Goal: Information Seeking & Learning: Learn about a topic

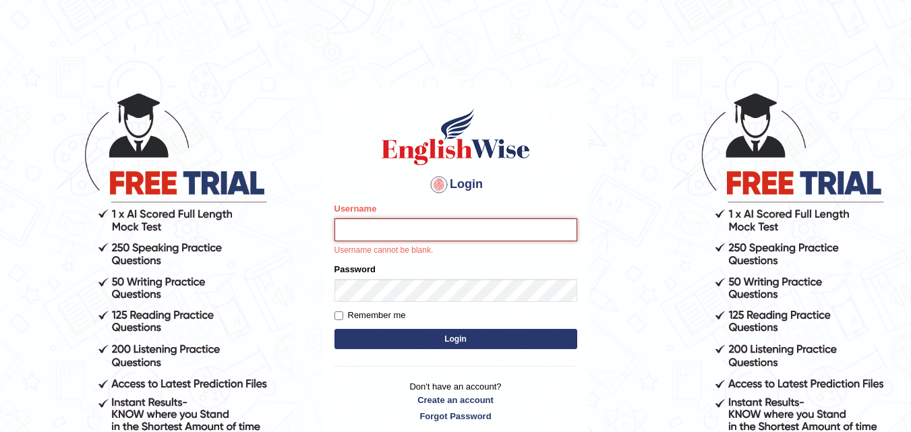
click at [403, 226] on input "Username" at bounding box center [455, 229] width 243 height 23
type input "yahyakamboh"
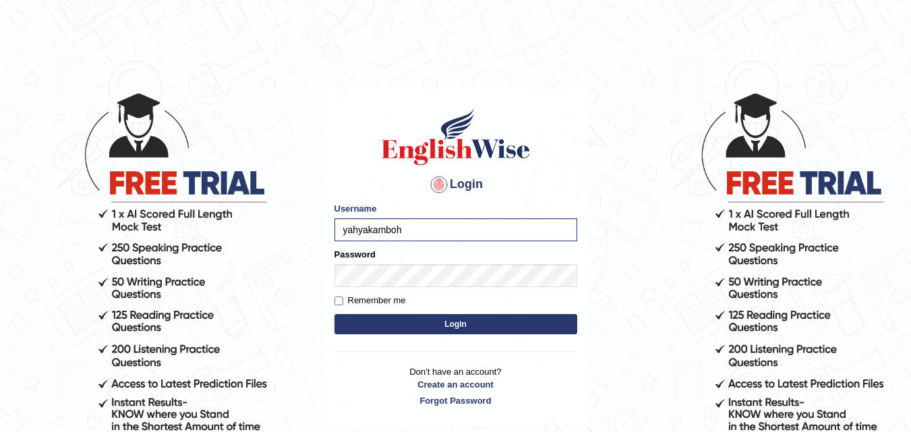
click at [377, 322] on button "Login" at bounding box center [455, 324] width 243 height 20
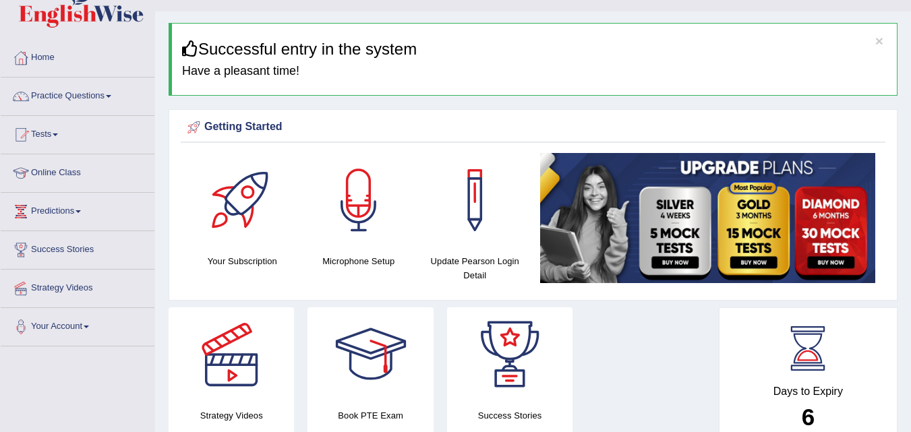
scroll to position [4, 0]
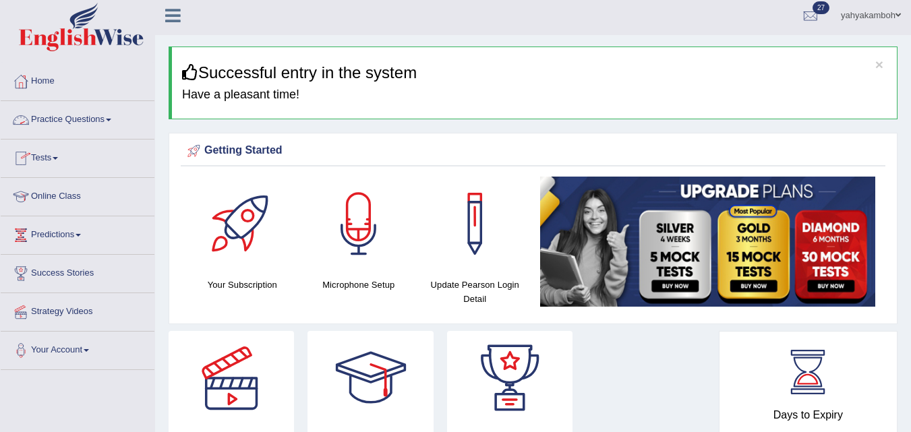
click at [104, 123] on link "Practice Questions" at bounding box center [78, 118] width 154 height 34
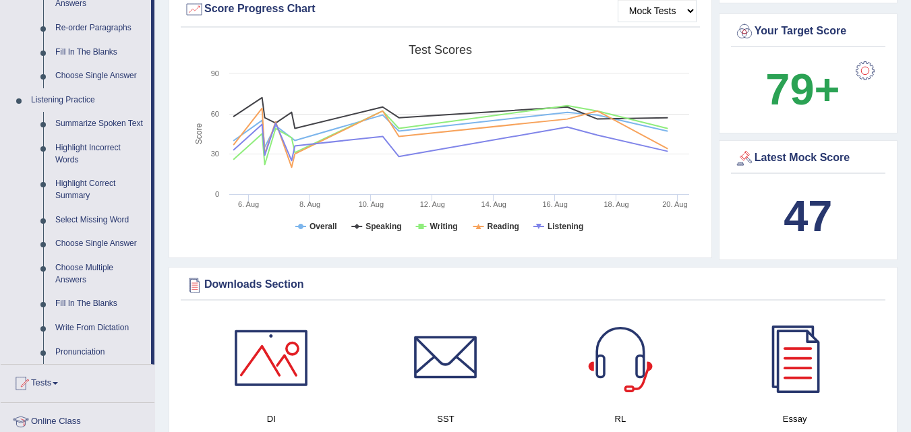
scroll to position [518, 0]
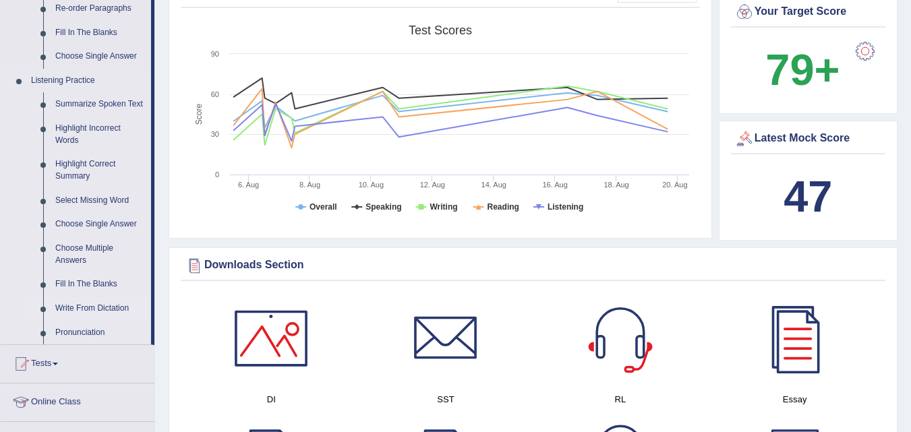
click at [112, 307] on link "Write From Dictation" at bounding box center [100, 309] width 102 height 24
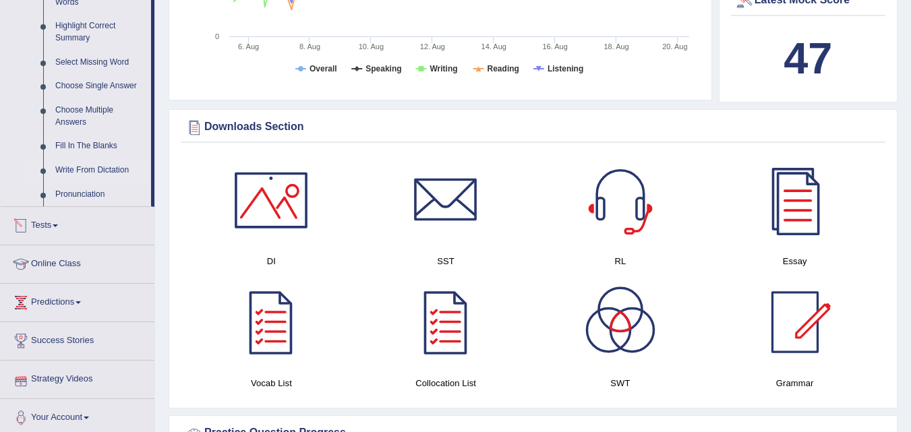
scroll to position [1020, 0]
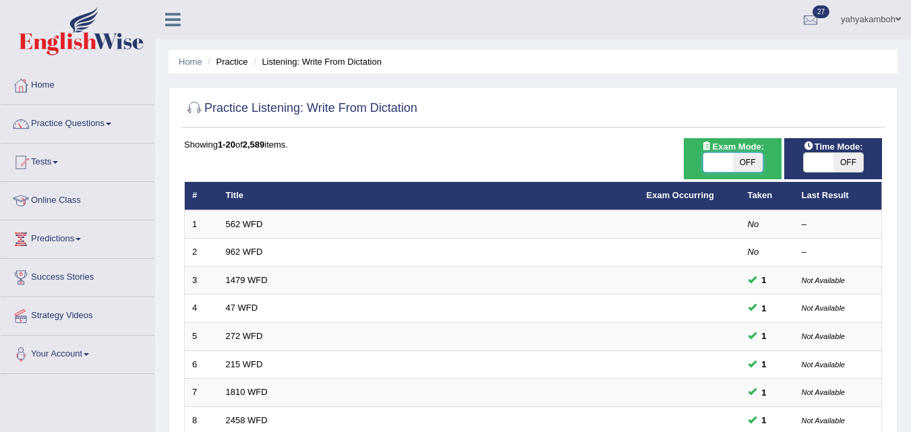
click at [723, 160] on span at bounding box center [718, 162] width 30 height 19
checkbox input "true"
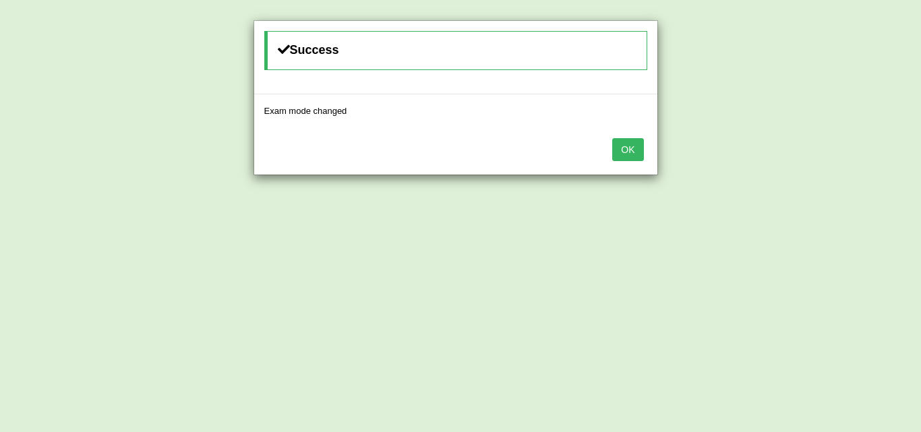
click at [638, 157] on button "OK" at bounding box center [627, 149] width 31 height 23
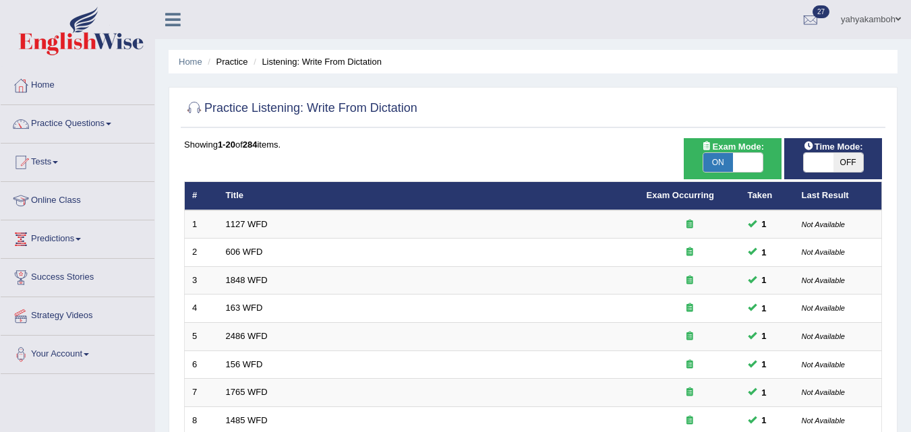
click at [828, 160] on span at bounding box center [818, 162] width 30 height 19
checkbox input "true"
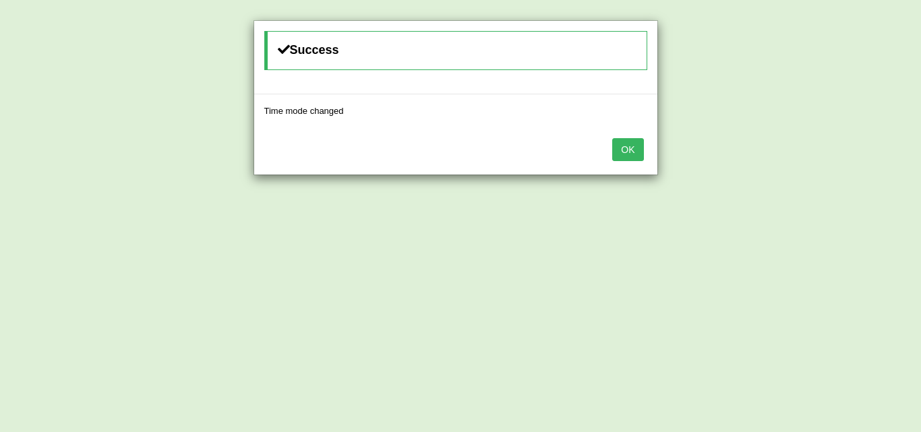
click at [630, 152] on button "OK" at bounding box center [627, 149] width 31 height 23
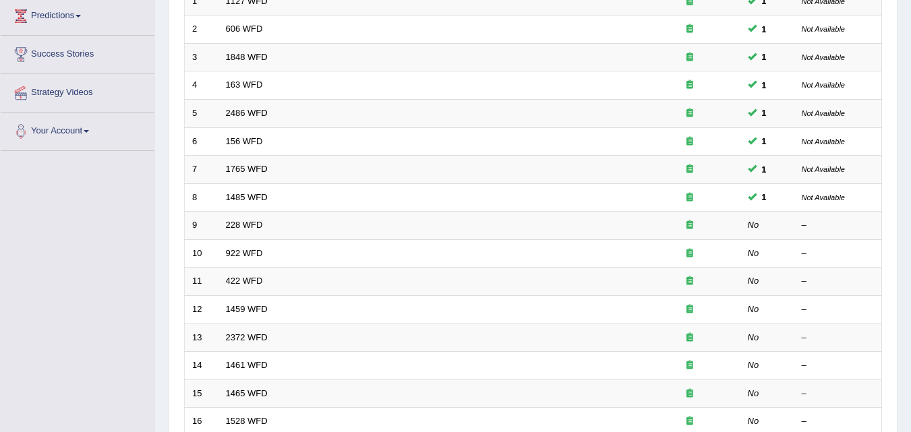
scroll to position [235, 0]
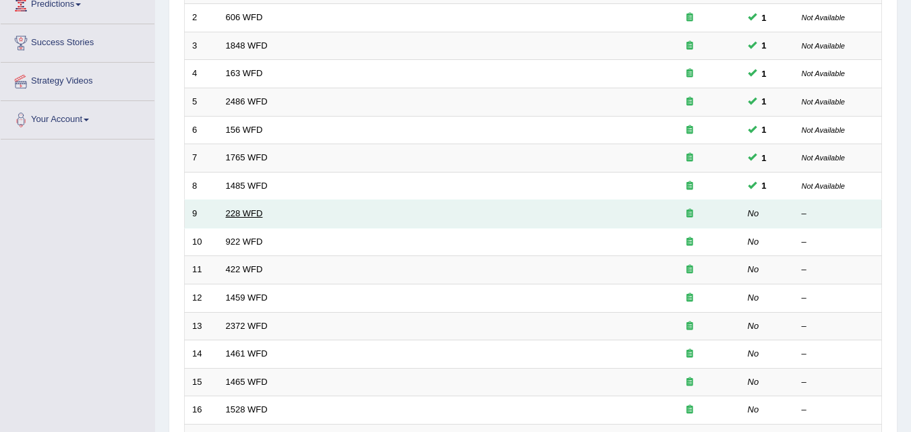
click at [255, 216] on link "228 WFD" at bounding box center [244, 213] width 37 height 10
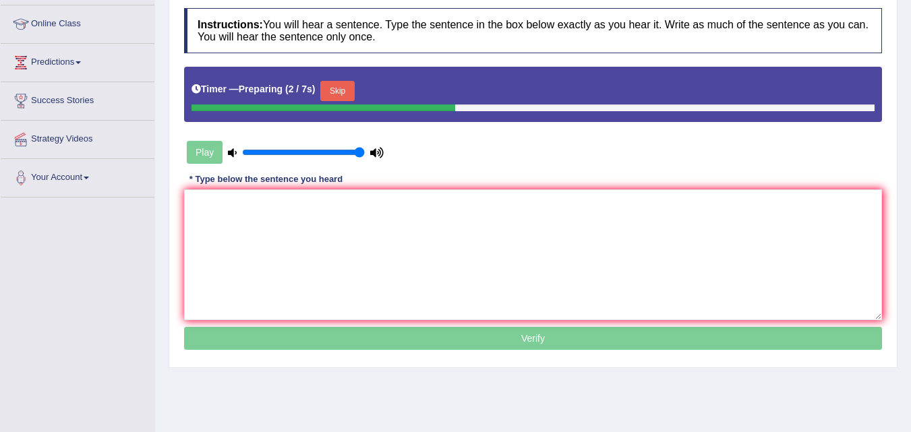
scroll to position [179, 0]
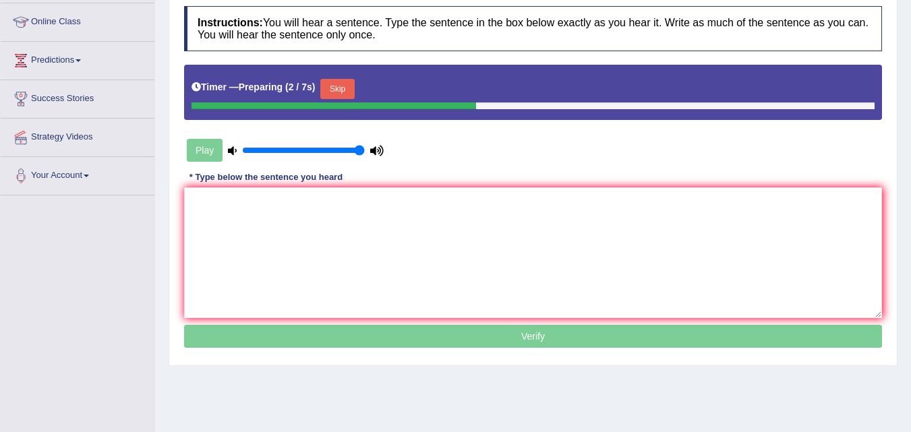
drag, startPoint x: 0, startPoint y: 0, endPoint x: 920, endPoint y: 243, distance: 951.5
click at [910, 243] on html "Toggle navigation Home Practice Questions Speaking Practice Read Aloud Repeat S…" at bounding box center [455, 37] width 911 height 432
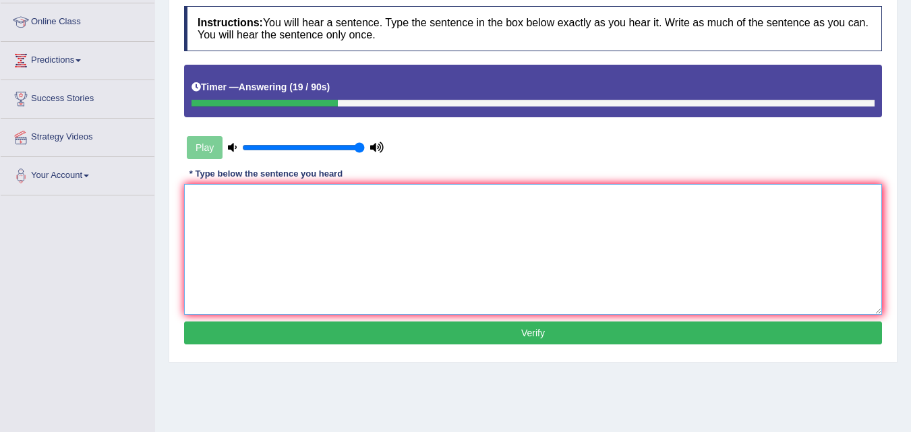
click at [568, 229] on textarea at bounding box center [533, 249] width 698 height 131
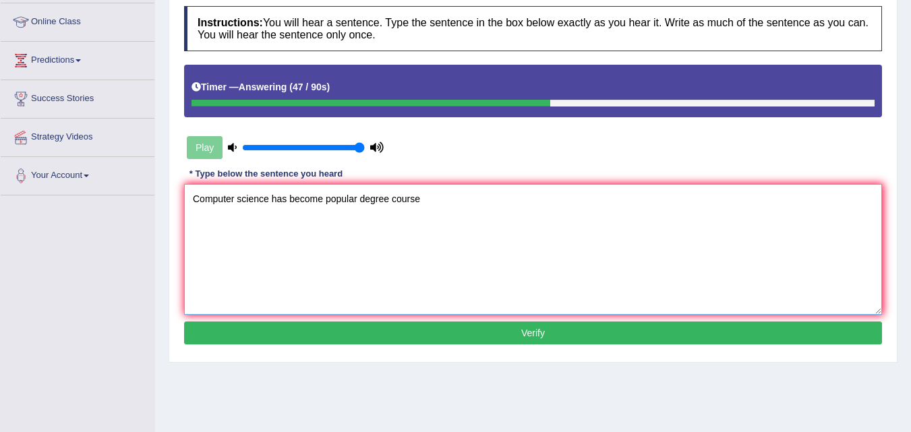
click at [362, 197] on textarea "Computer science has become popular degree course" at bounding box center [533, 249] width 698 height 131
click at [325, 199] on textarea "Computer science has become popular degree course" at bounding box center [533, 249] width 698 height 131
click at [435, 201] on textarea "Computer science has become a popular degree course" at bounding box center [533, 249] width 698 height 131
type textarea "Computer science has become a popular degree course."
click at [530, 334] on button "Verify" at bounding box center [533, 333] width 698 height 23
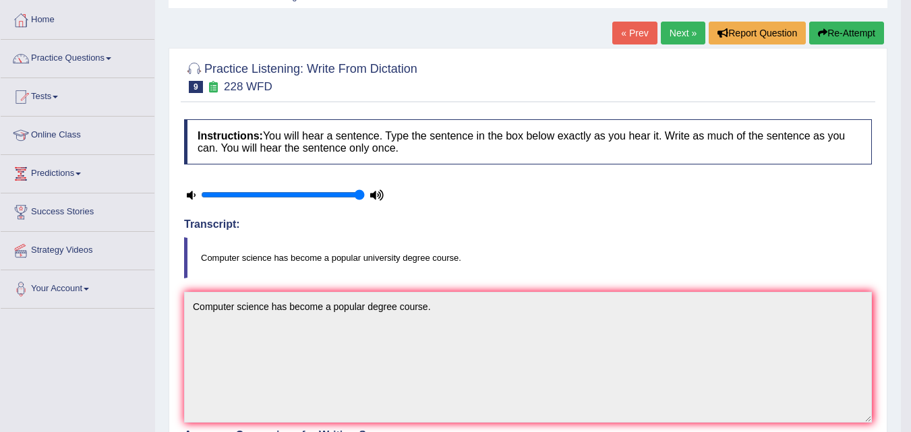
scroll to position [64, 0]
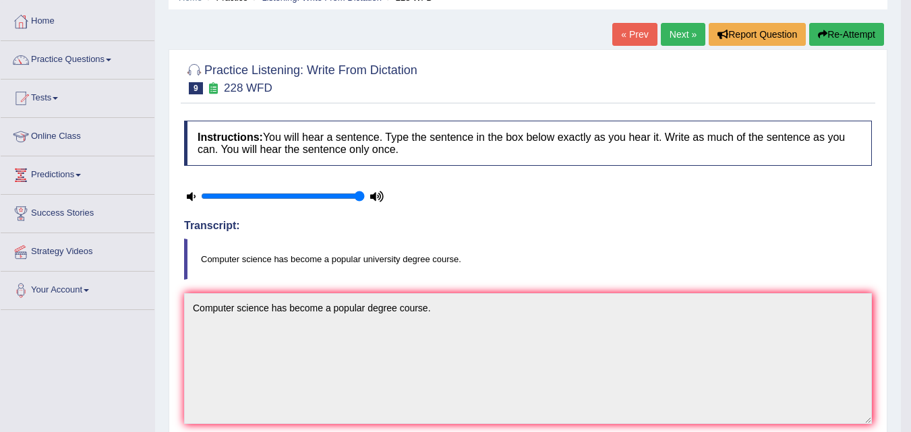
click at [673, 36] on link "Next »" at bounding box center [683, 34] width 44 height 23
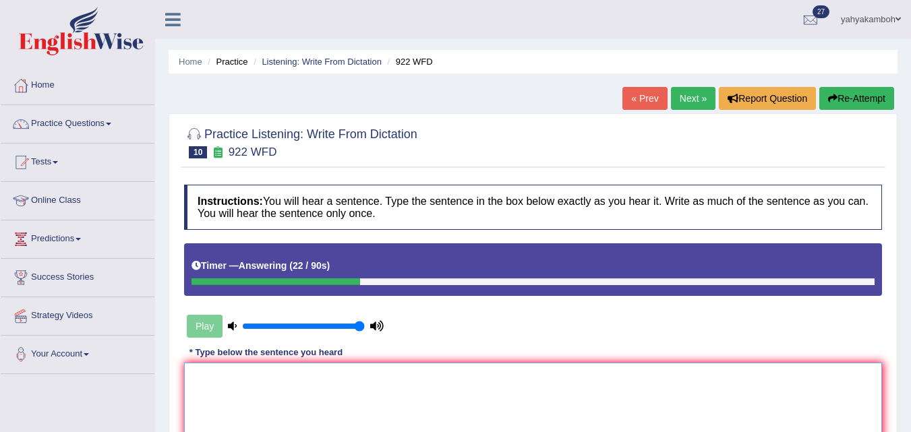
click at [409, 385] on textarea at bounding box center [533, 428] width 698 height 131
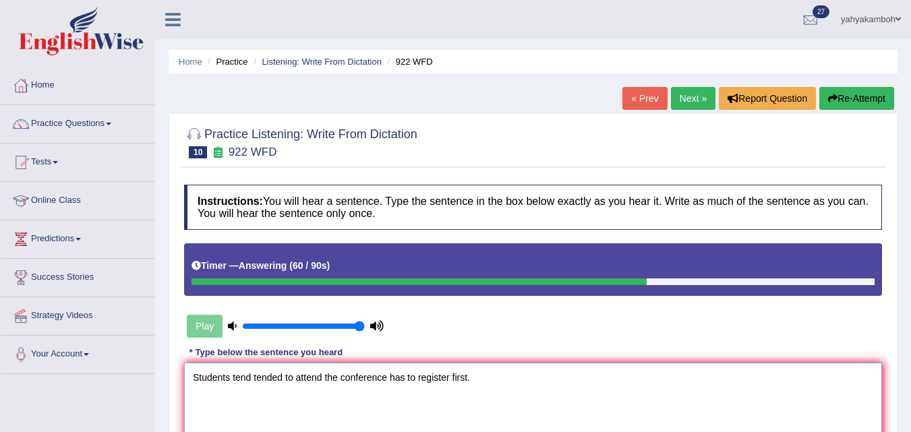
click at [390, 376] on textarea "Students tend tended to attend the conference has to register first." at bounding box center [533, 428] width 698 height 131
click at [388, 375] on textarea "Students tend tended to attend the conference need has to register first." at bounding box center [533, 428] width 698 height 131
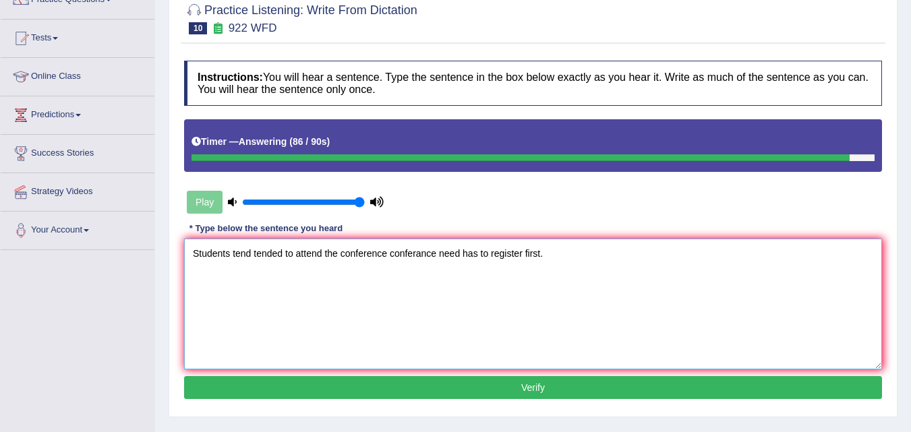
scroll to position [140, 0]
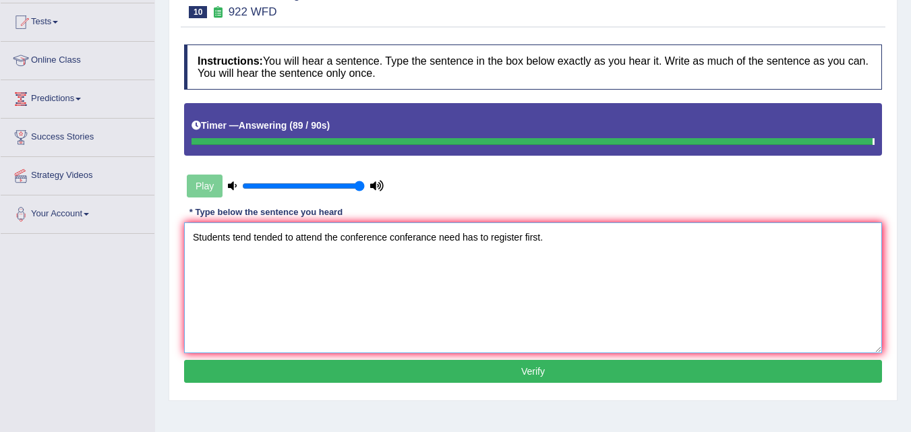
type textarea "Students tend tended to attend the conference conferance need has to register f…"
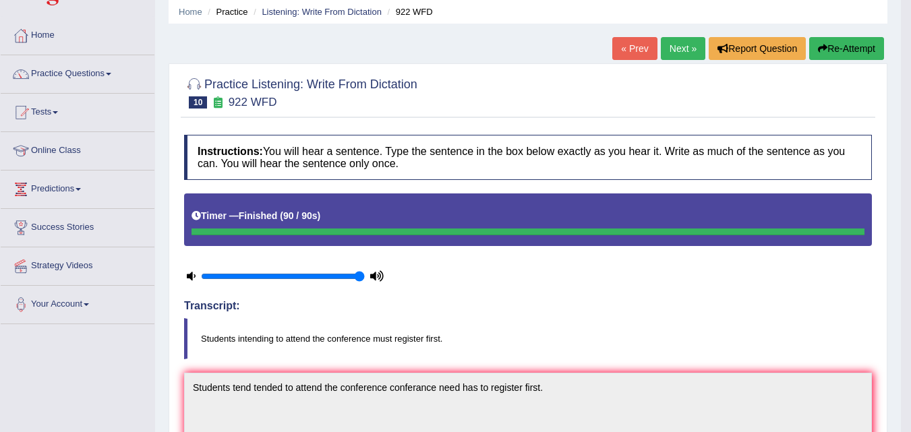
scroll to position [34, 0]
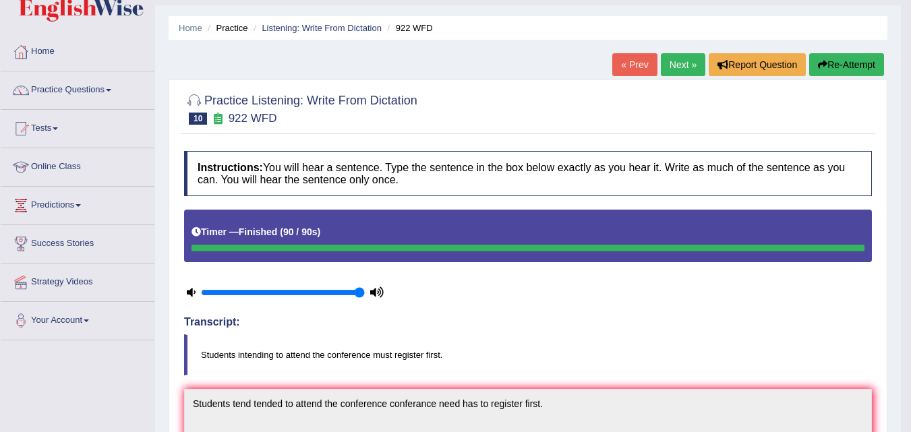
click at [678, 65] on link "Next »" at bounding box center [683, 64] width 44 height 23
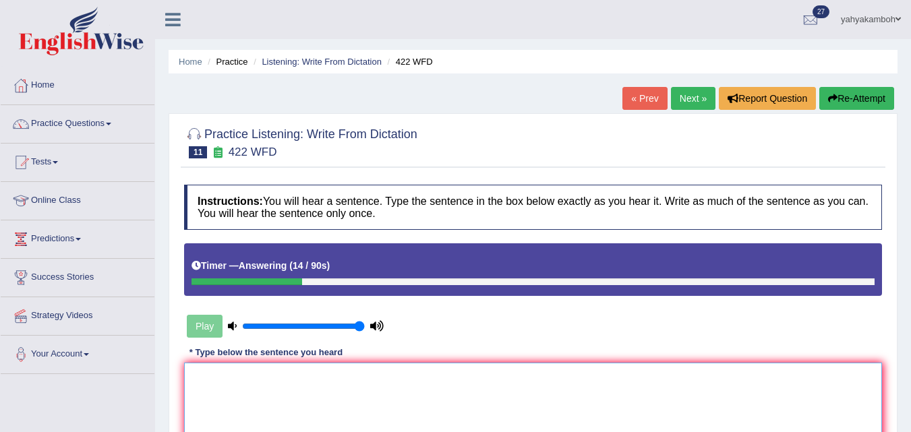
click at [306, 372] on textarea at bounding box center [533, 428] width 698 height 131
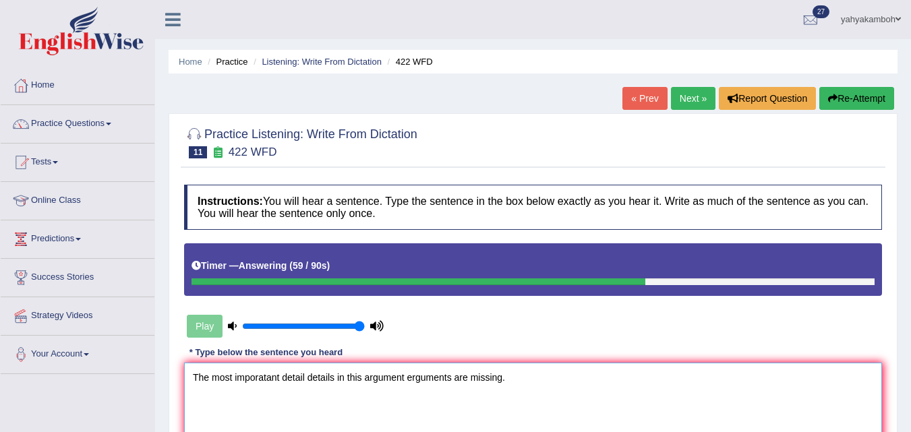
click at [412, 377] on textarea "The most imporatant detail details in this argument erguments are missing." at bounding box center [533, 428] width 698 height 131
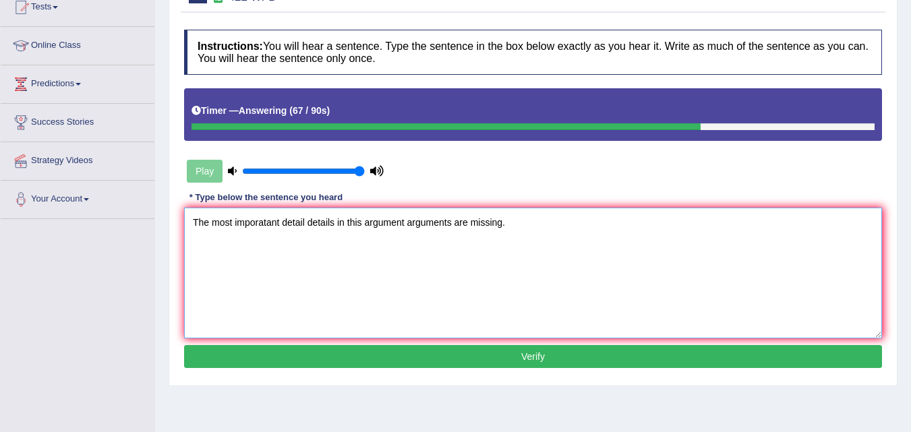
scroll to position [166, 0]
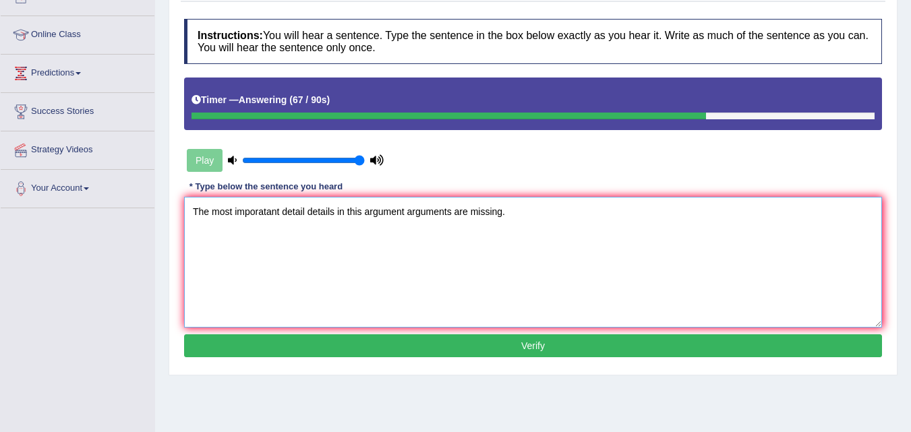
type textarea "The most imporatant detail details in this argument arguments are missing."
click at [648, 351] on button "Verify" at bounding box center [533, 345] width 698 height 23
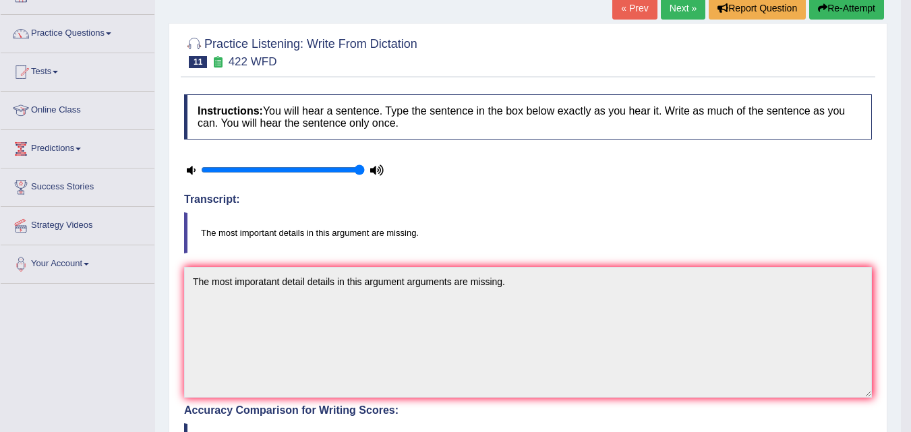
scroll to position [72, 0]
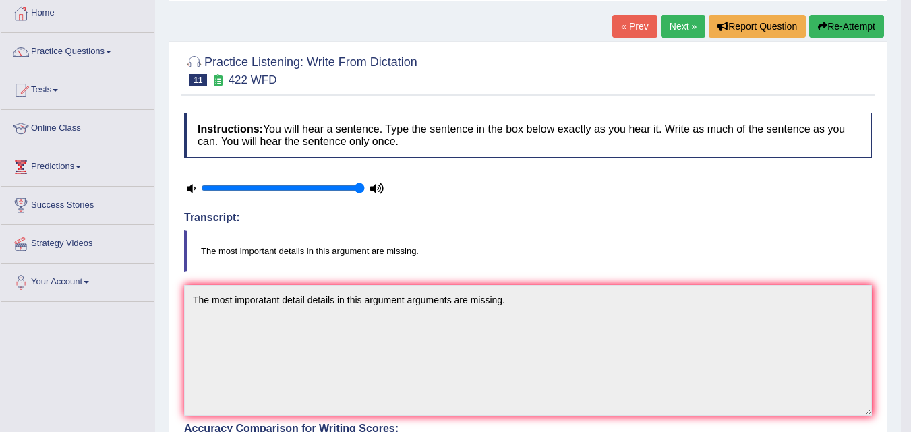
click at [671, 26] on link "Next »" at bounding box center [683, 26] width 44 height 23
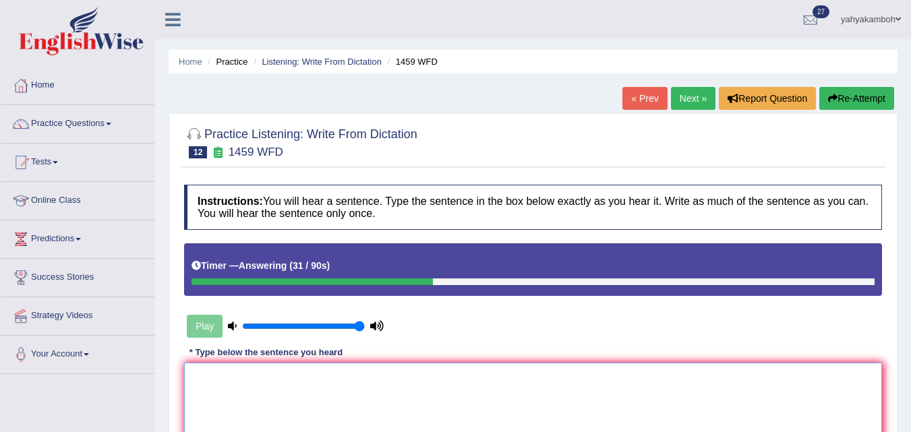
click at [378, 379] on textarea at bounding box center [533, 428] width 698 height 131
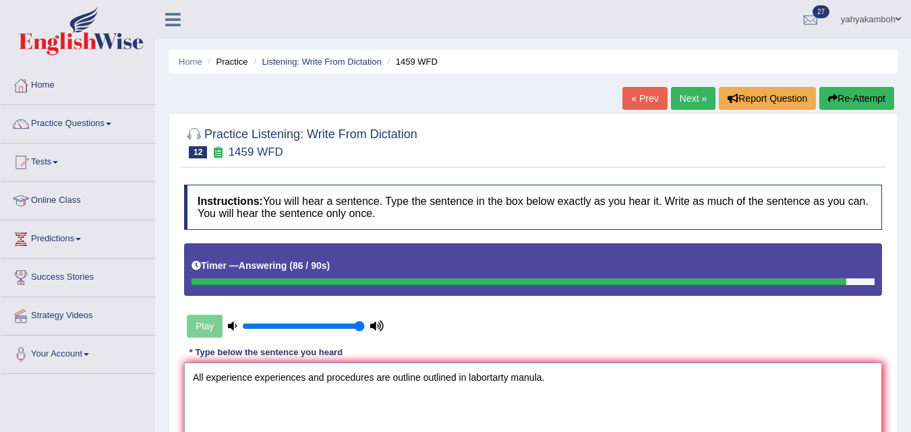
click at [502, 378] on textarea "All experience experiences and procedures are outline outlined in labortarty ma…" at bounding box center [533, 428] width 698 height 131
type textarea "All experience experiences and procedures are outline outlined in labortary man…"
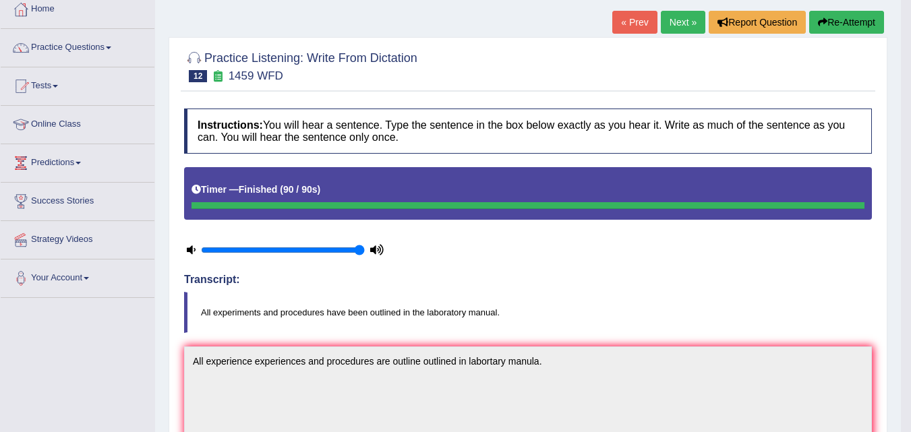
scroll to position [69, 0]
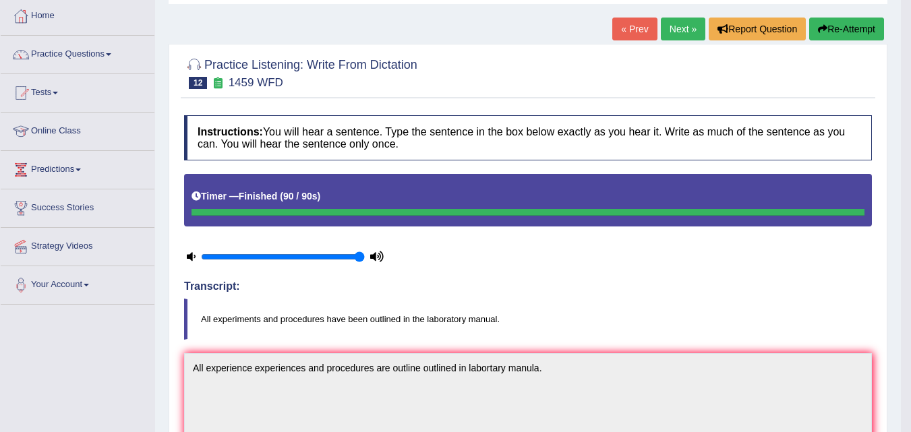
click at [672, 30] on link "Next »" at bounding box center [683, 29] width 44 height 23
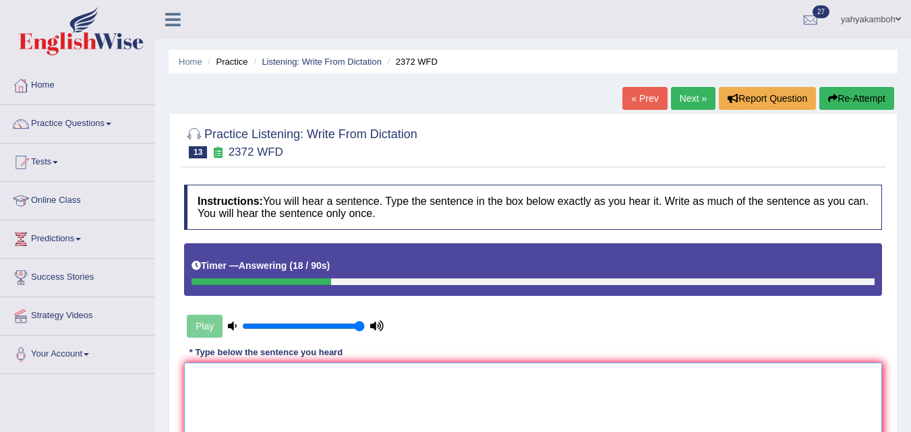
click at [335, 378] on textarea at bounding box center [533, 428] width 698 height 131
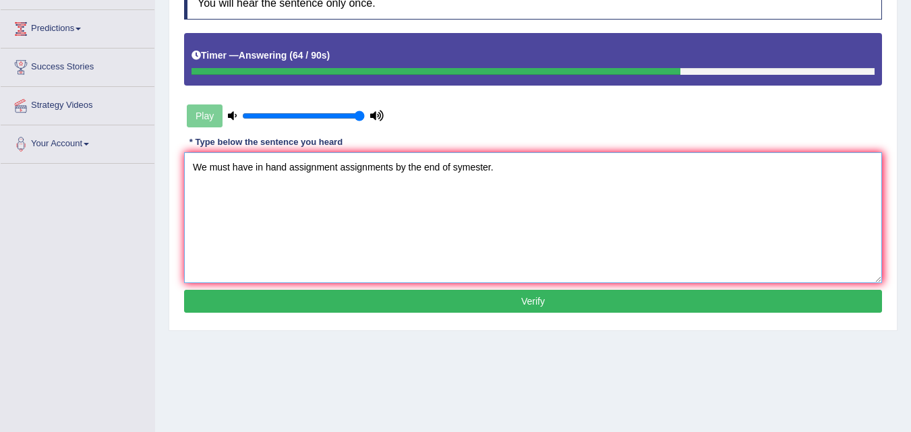
scroll to position [212, 0]
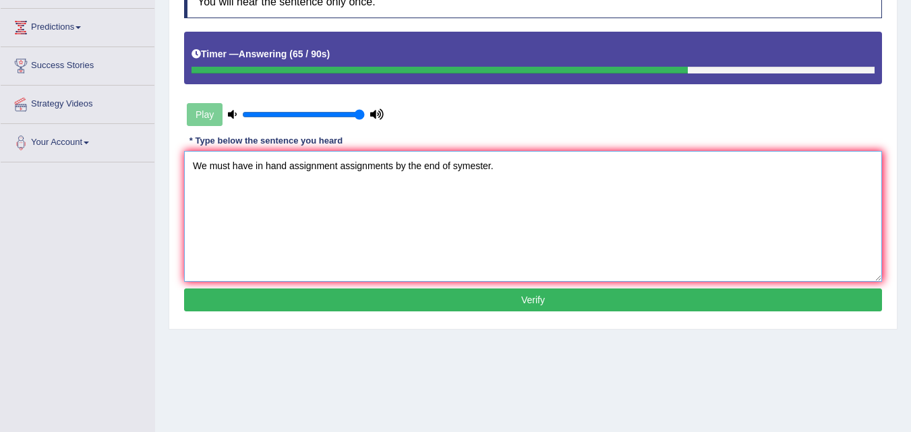
type textarea "We must have in hand assignment assignments by the end of symester."
click at [707, 306] on button "Verify" at bounding box center [533, 299] width 698 height 23
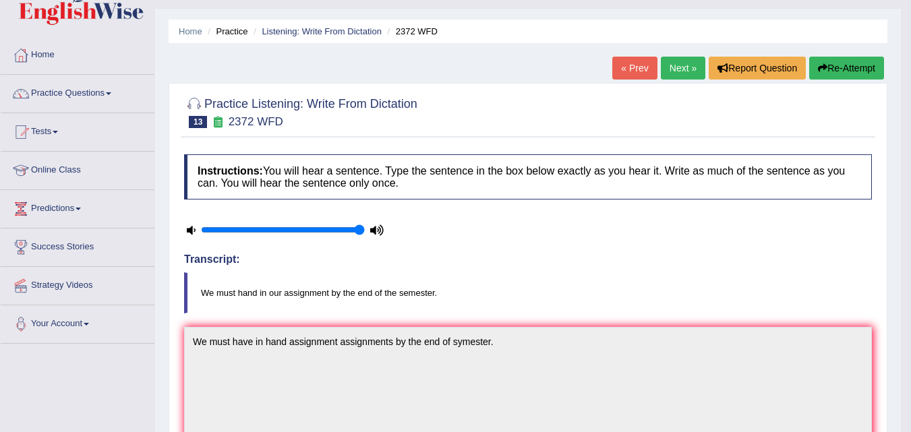
scroll to position [6, 0]
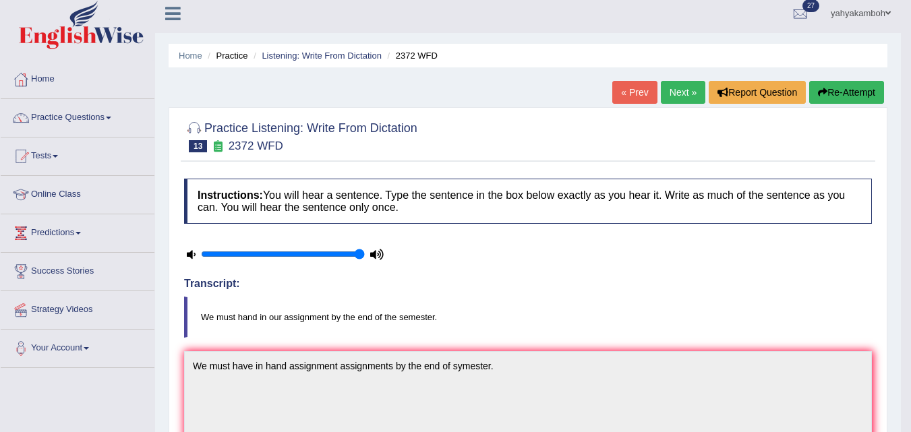
click at [679, 94] on link "Next »" at bounding box center [683, 92] width 44 height 23
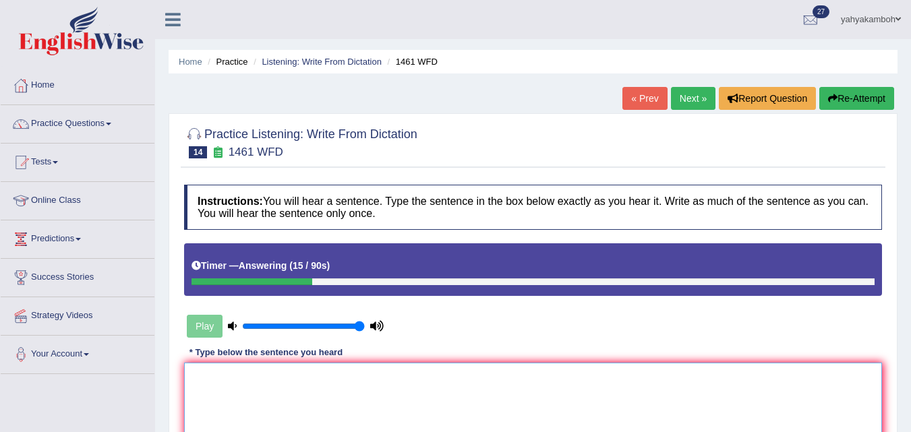
click at [396, 375] on textarea at bounding box center [533, 428] width 698 height 131
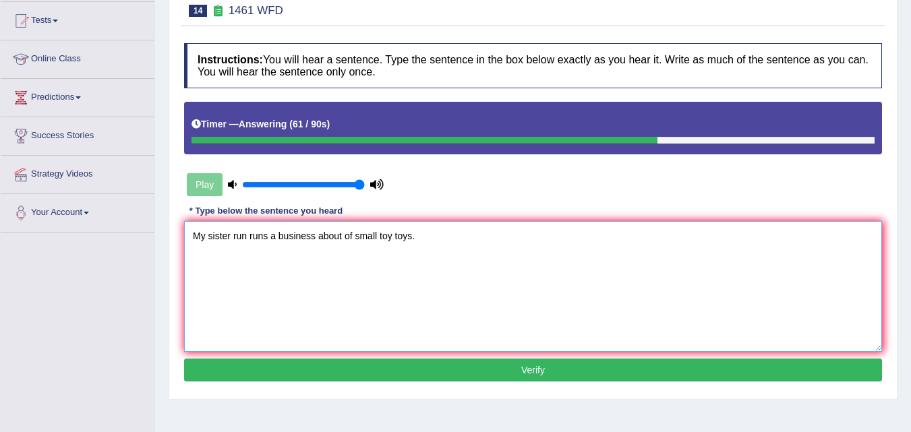
scroll to position [145, 0]
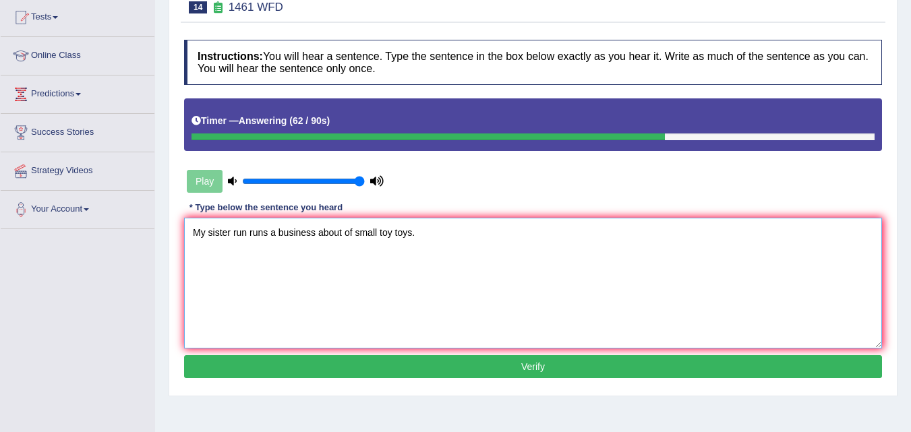
type textarea "My sister run runs a business about of small toy toys."
click at [575, 370] on button "Verify" at bounding box center [533, 366] width 698 height 23
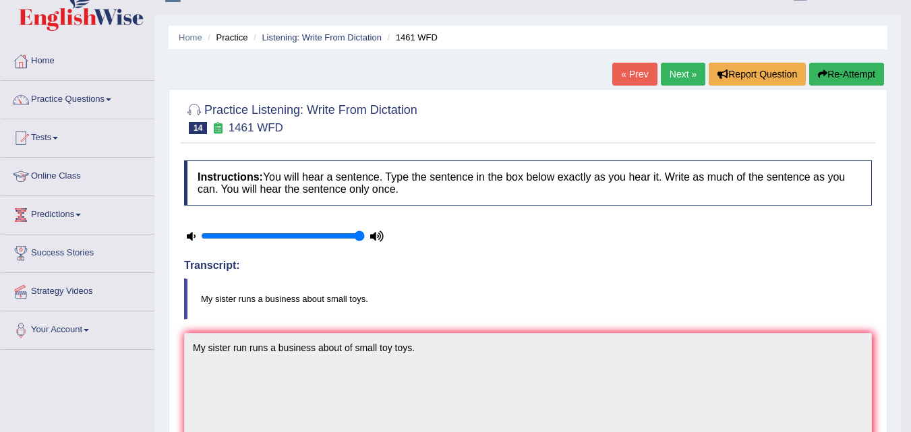
scroll to position [7, 0]
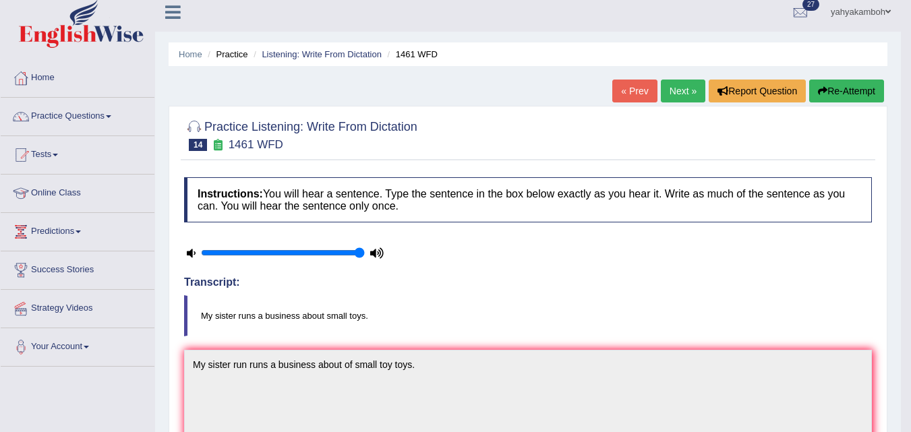
click at [674, 94] on link "Next »" at bounding box center [683, 91] width 44 height 23
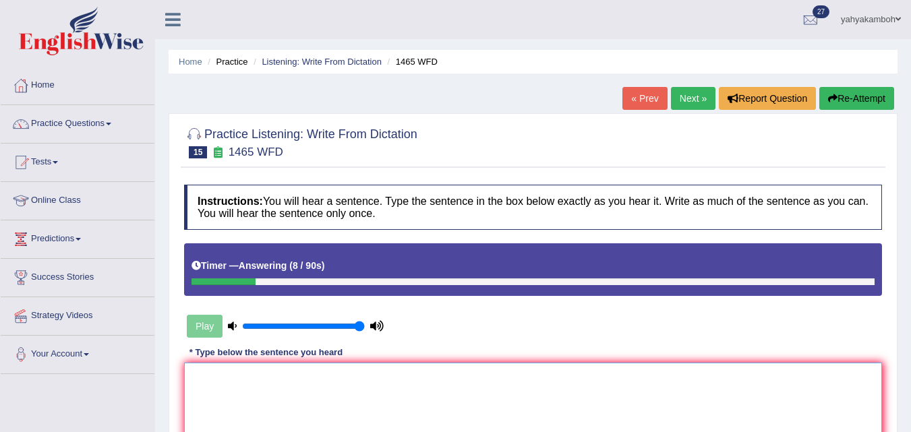
click at [456, 380] on textarea at bounding box center [533, 428] width 698 height 131
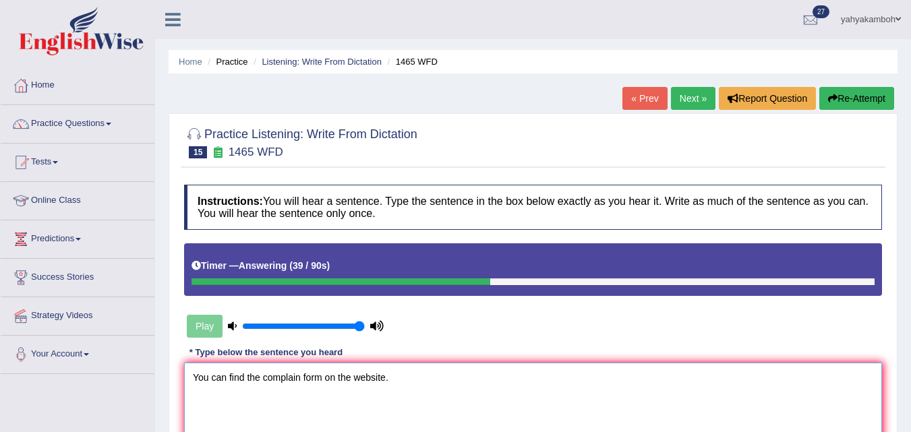
click at [301, 376] on textarea "You can find the complain form on the website." at bounding box center [533, 428] width 698 height 131
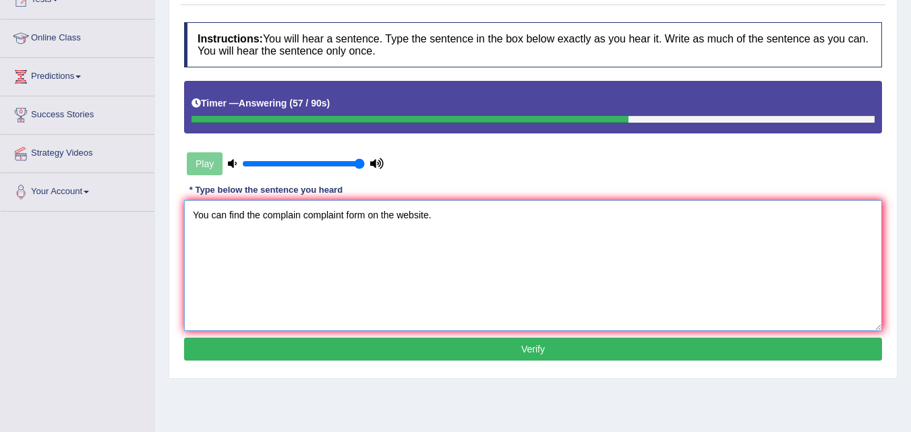
scroll to position [172, 0]
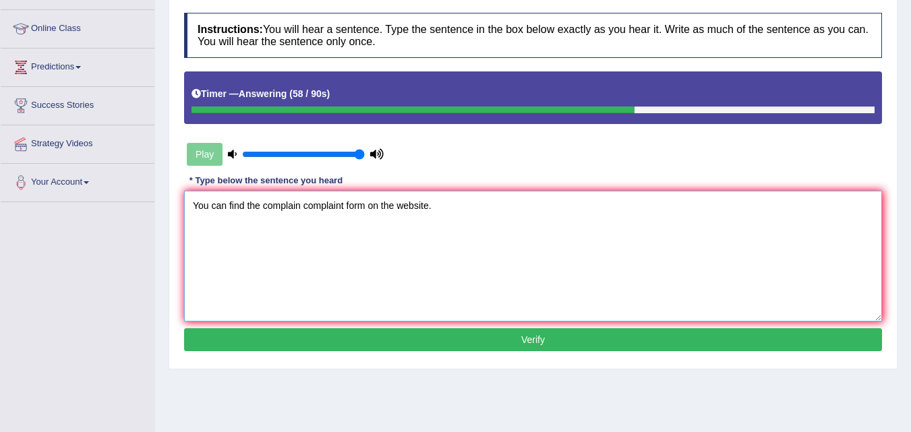
type textarea "You can find the complain complaint form on the website."
click at [715, 334] on button "Verify" at bounding box center [533, 339] width 698 height 23
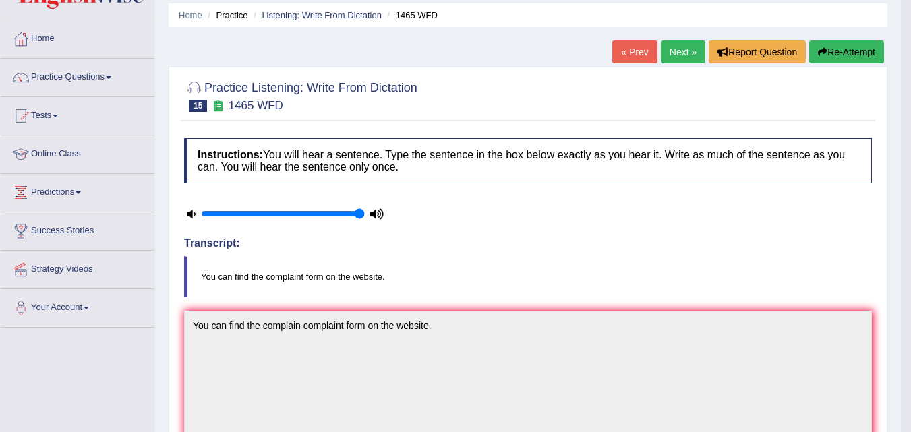
scroll to position [0, 0]
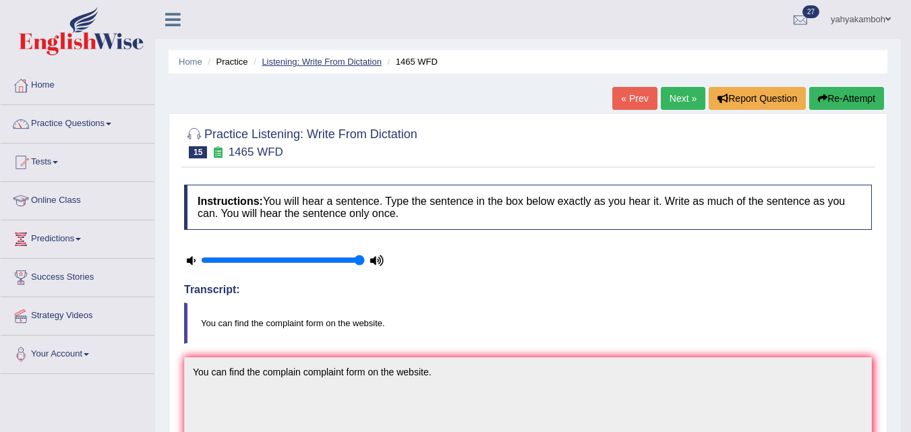
click at [313, 62] on link "Listening: Write From Dictation" at bounding box center [322, 62] width 120 height 10
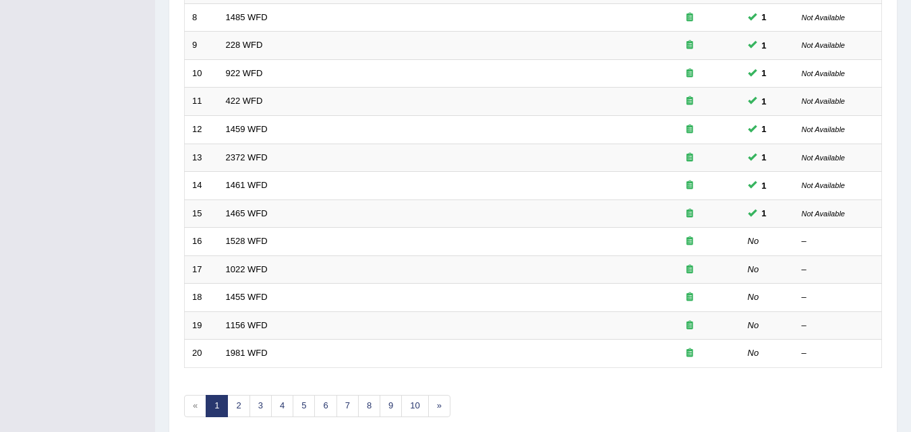
scroll to position [407, 0]
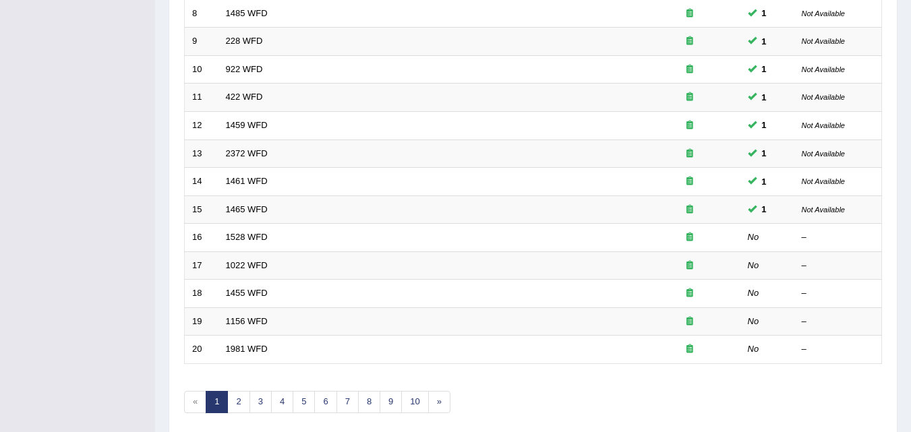
click at [239, 400] on link "2" at bounding box center [238, 402] width 22 height 22
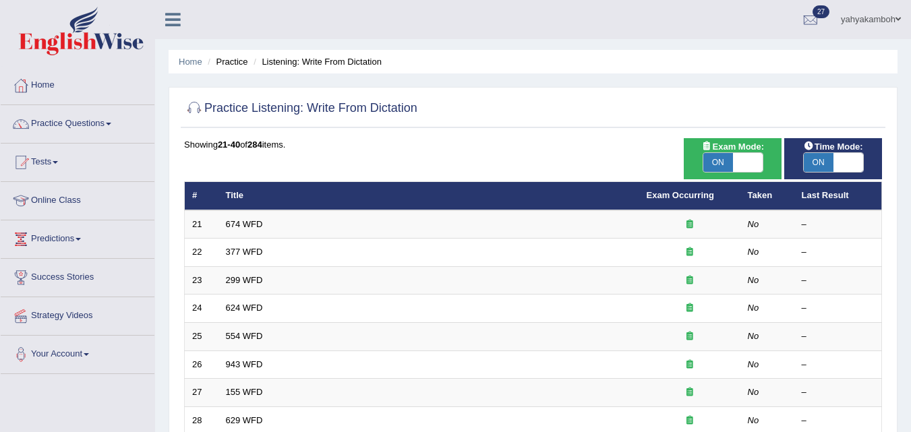
click at [250, 228] on link "674 WFD" at bounding box center [244, 224] width 37 height 10
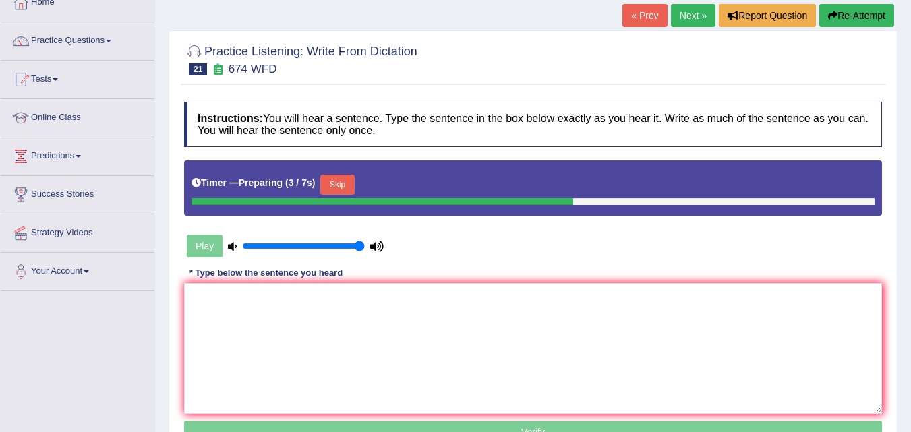
scroll to position [82, 0]
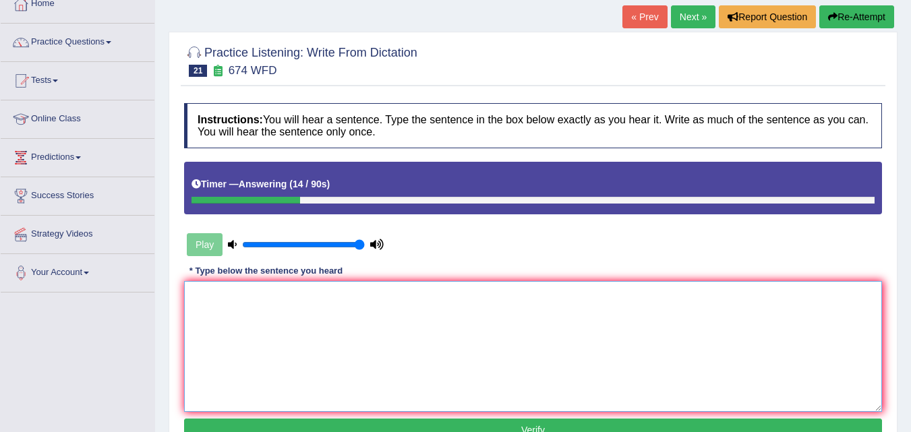
click at [564, 309] on textarea at bounding box center [533, 346] width 698 height 131
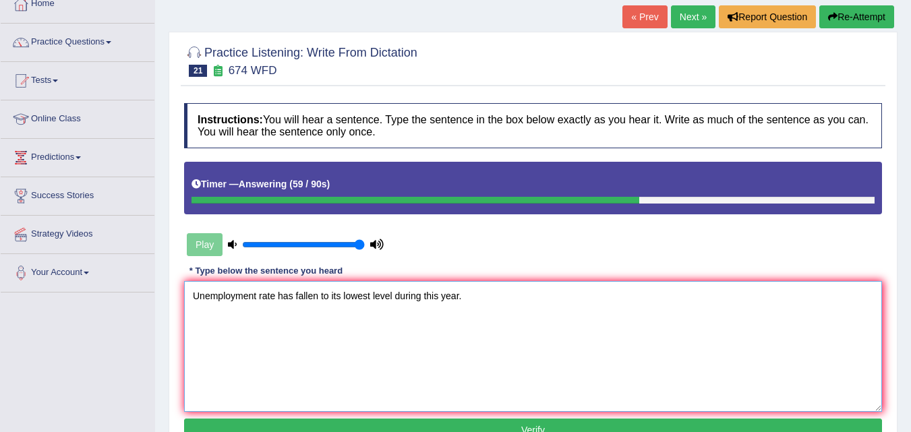
click at [439, 295] on textarea "Unemployment rate has fallen to its lowest level during this year." at bounding box center [533, 346] width 698 height 131
click at [491, 297] on textarea "Unemployment rate has fallen to its lowest level during this current year." at bounding box center [533, 346] width 698 height 131
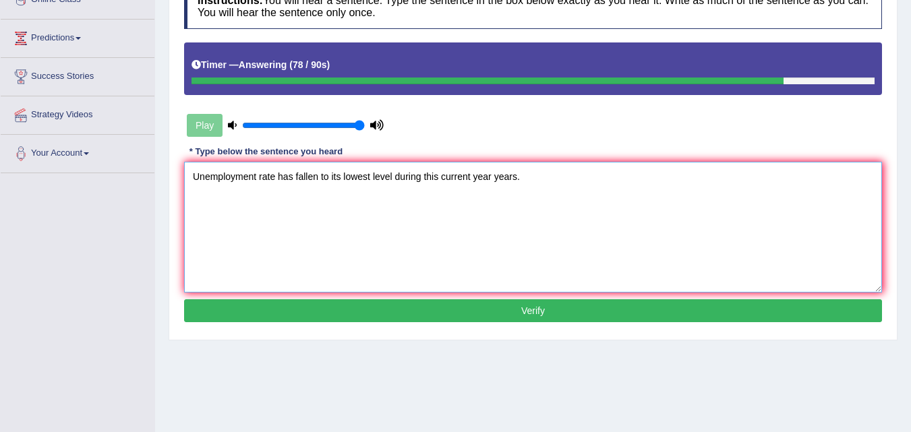
scroll to position [206, 0]
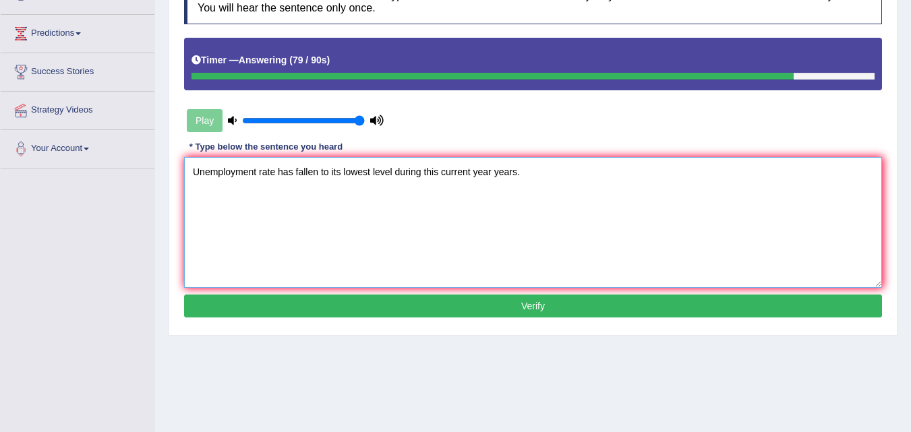
type textarea "Unemployment rate has fallen to its lowest level during this current year years."
click at [540, 309] on button "Verify" at bounding box center [533, 306] width 698 height 23
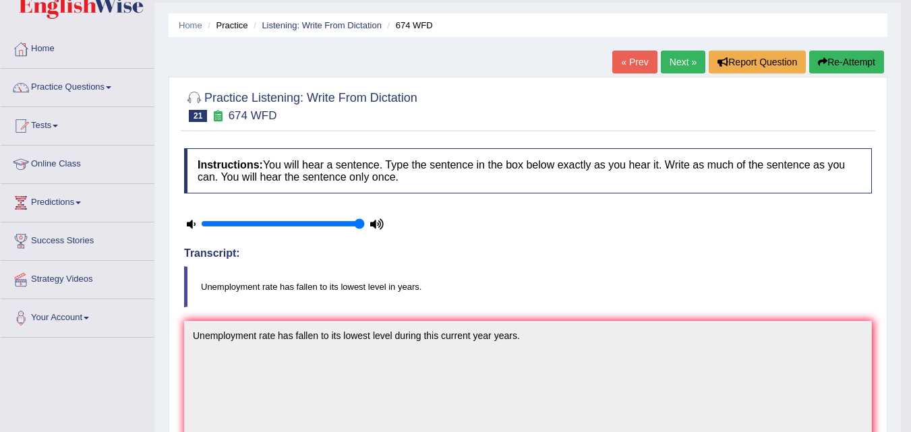
scroll to position [32, 0]
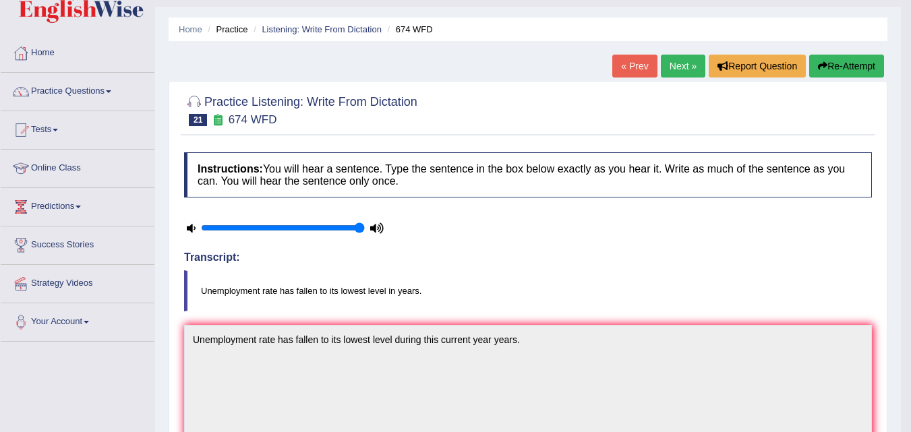
click at [677, 68] on link "Next »" at bounding box center [683, 66] width 44 height 23
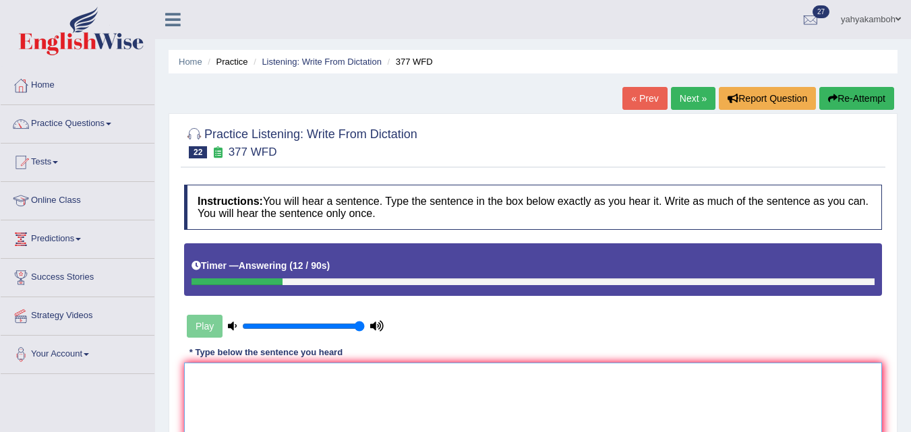
click at [530, 401] on textarea at bounding box center [533, 428] width 698 height 131
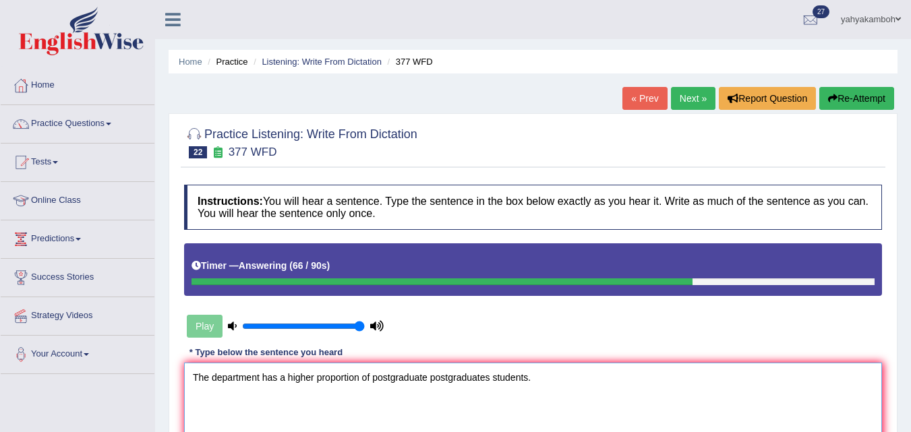
click at [361, 379] on textarea "The department has a higher proportion of postgraduate postgraduates students." at bounding box center [533, 428] width 698 height 131
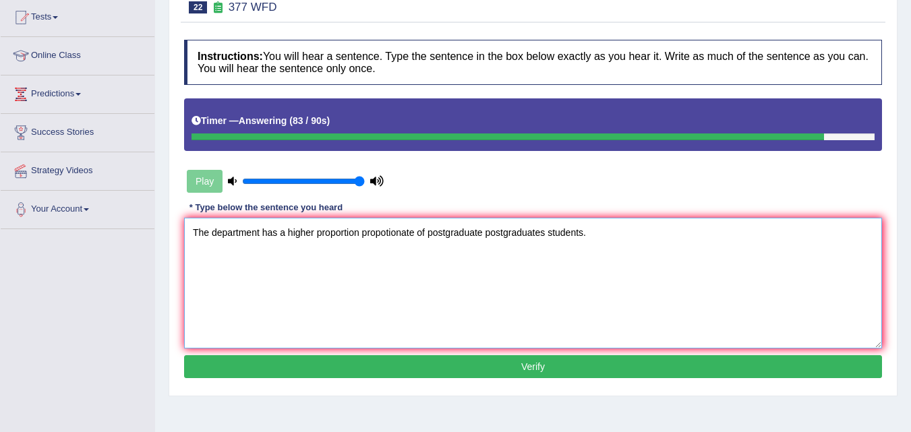
scroll to position [154, 0]
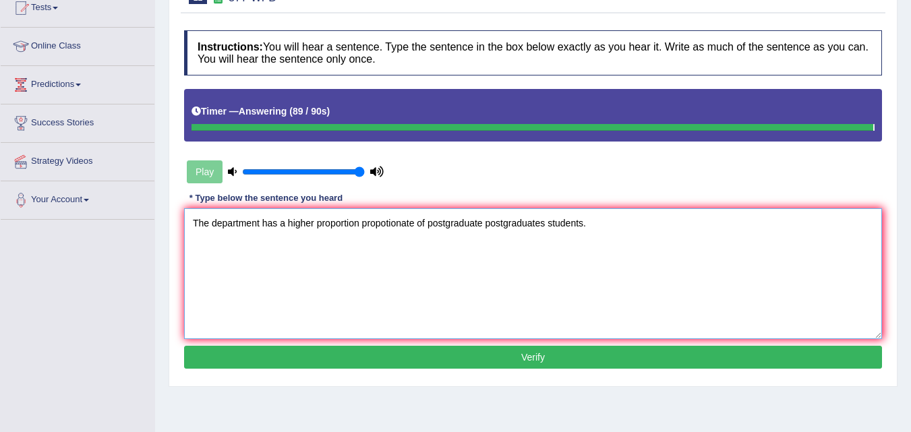
type textarea "The department has a higher proportion propotionate of postgraduate postgraduat…"
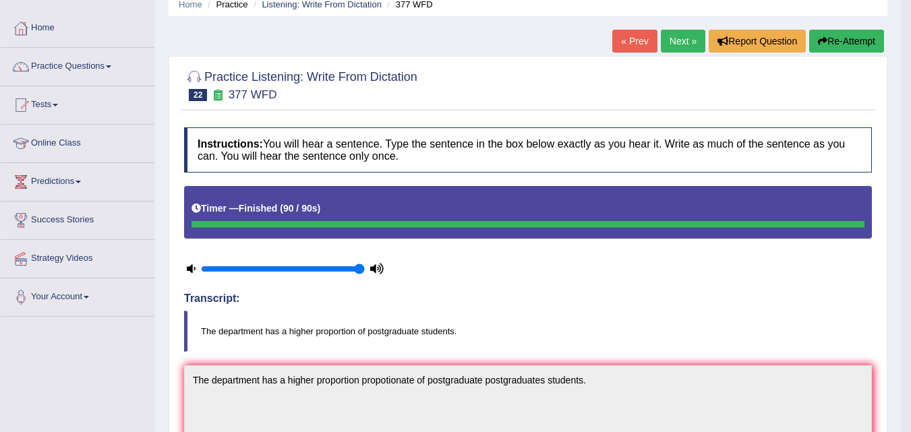
scroll to position [53, 0]
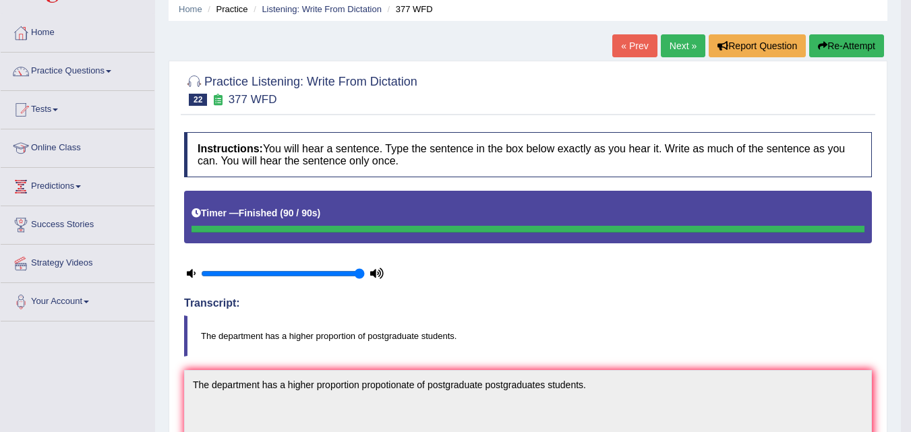
click at [674, 47] on link "Next »" at bounding box center [683, 45] width 44 height 23
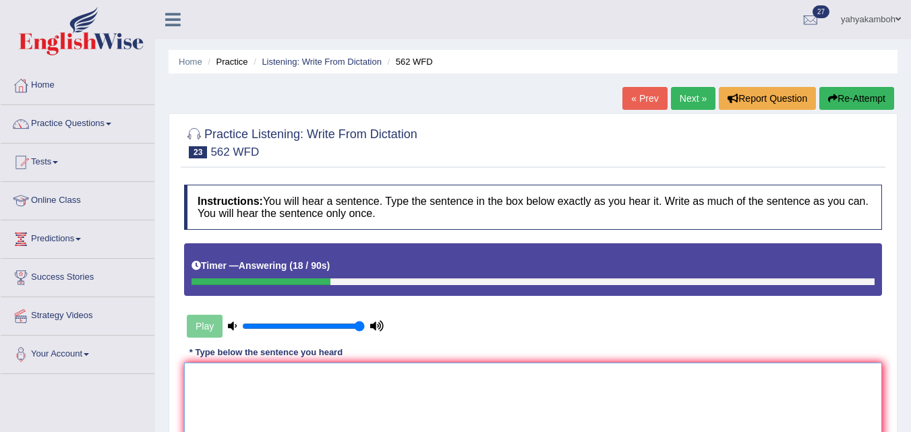
click at [363, 370] on textarea at bounding box center [533, 428] width 698 height 131
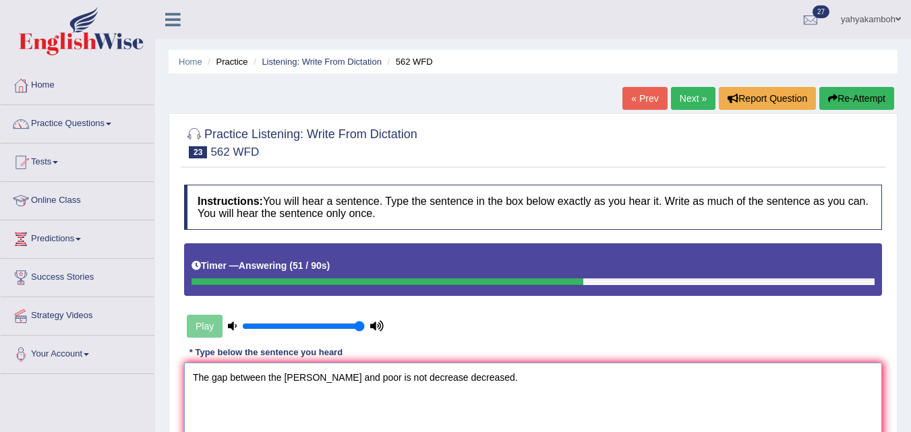
click at [293, 379] on textarea "The gap between the [PERSON_NAME] and poor is not decrease decreased." at bounding box center [533, 428] width 698 height 131
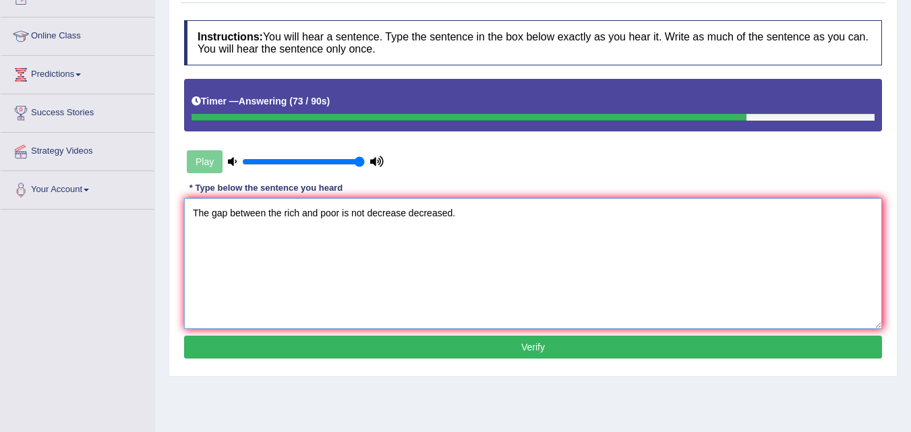
scroll to position [182, 0]
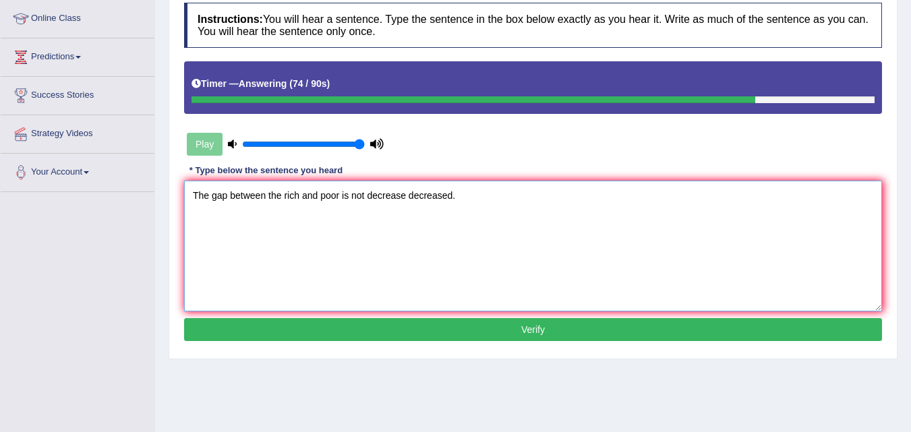
type textarea "The gap between the rich and poor is not decrease decreased."
click at [584, 332] on button "Verify" at bounding box center [533, 329] width 698 height 23
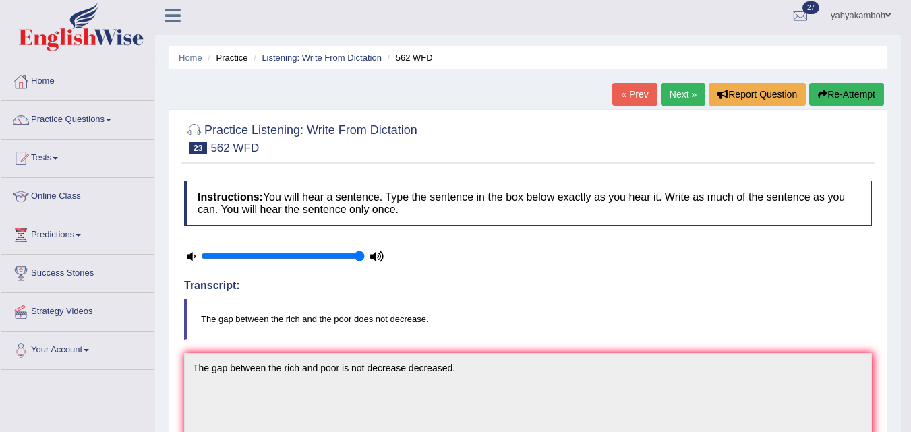
scroll to position [0, 0]
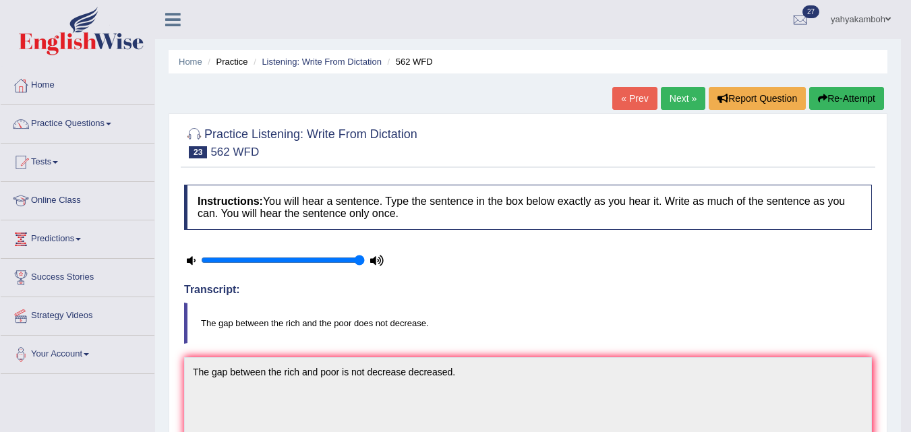
click at [670, 100] on link "Next »" at bounding box center [683, 98] width 44 height 23
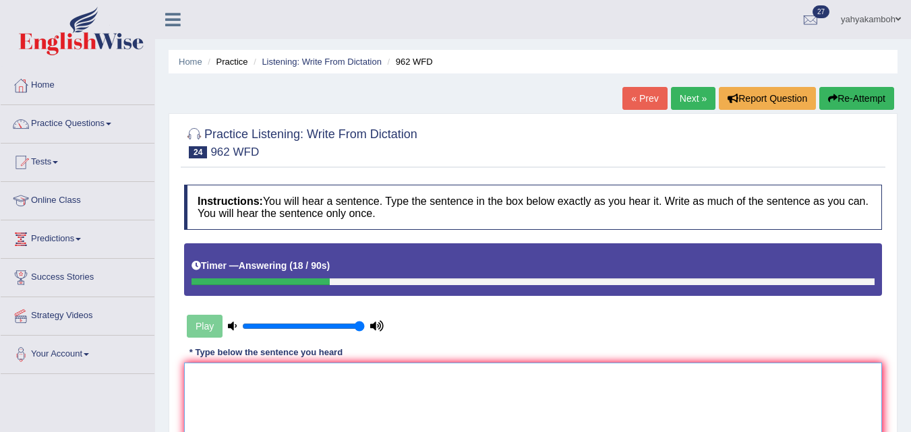
click at [443, 388] on textarea at bounding box center [533, 428] width 698 height 131
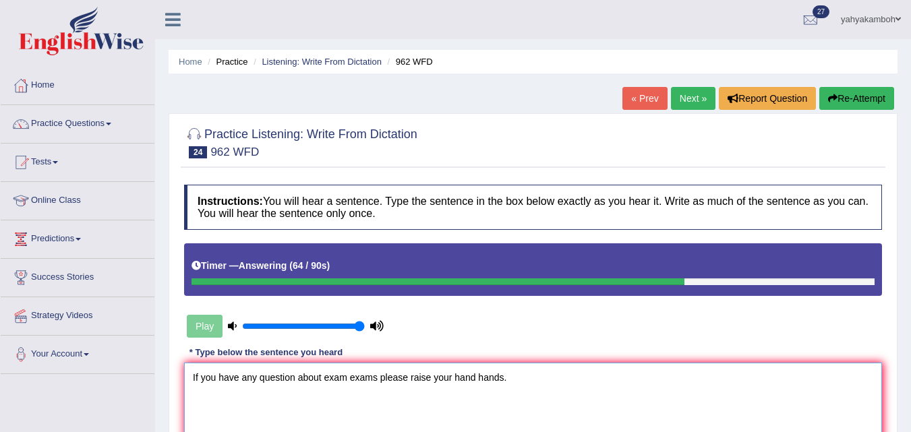
click at [433, 379] on textarea "If you have any question about exam exams please raise your hand hands." at bounding box center [533, 428] width 698 height 131
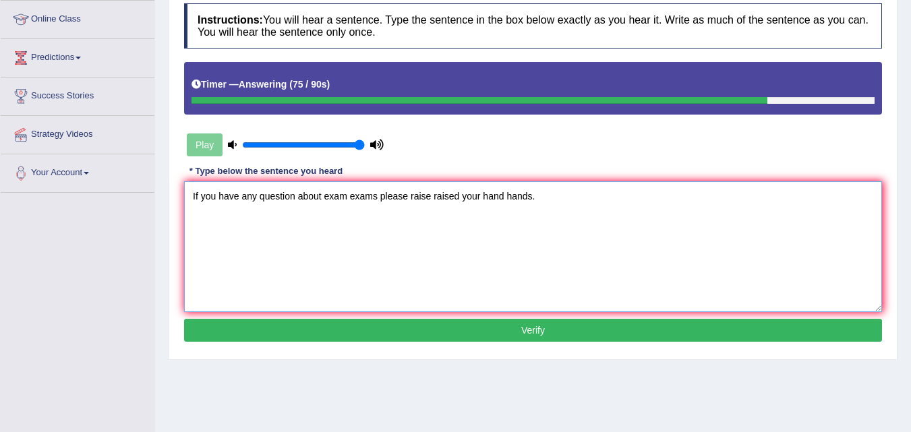
scroll to position [187, 0]
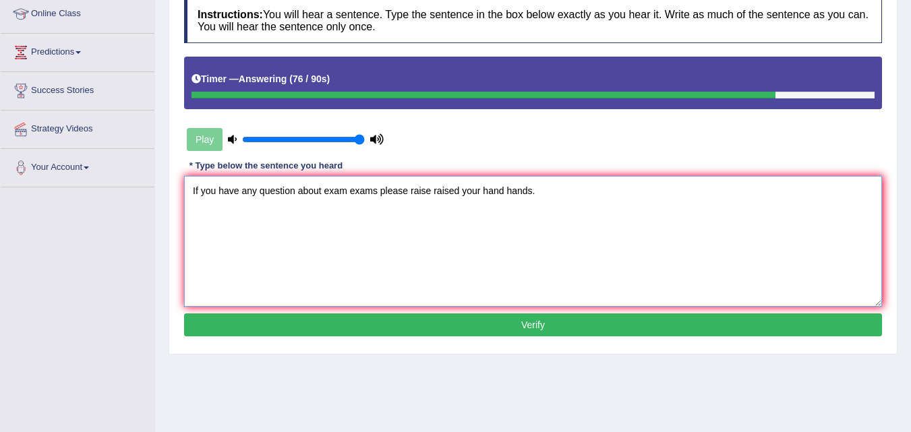
type textarea "If you have any question about exam exams please raise raised your hand hands."
click at [596, 330] on button "Verify" at bounding box center [533, 324] width 698 height 23
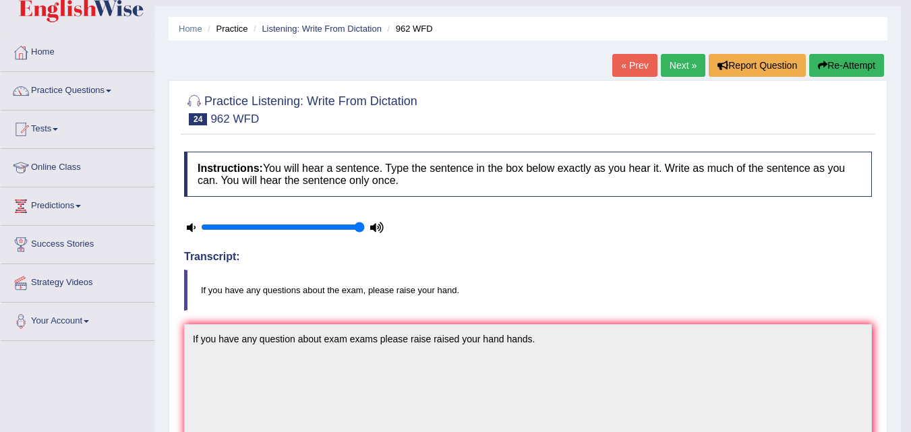
scroll to position [20, 0]
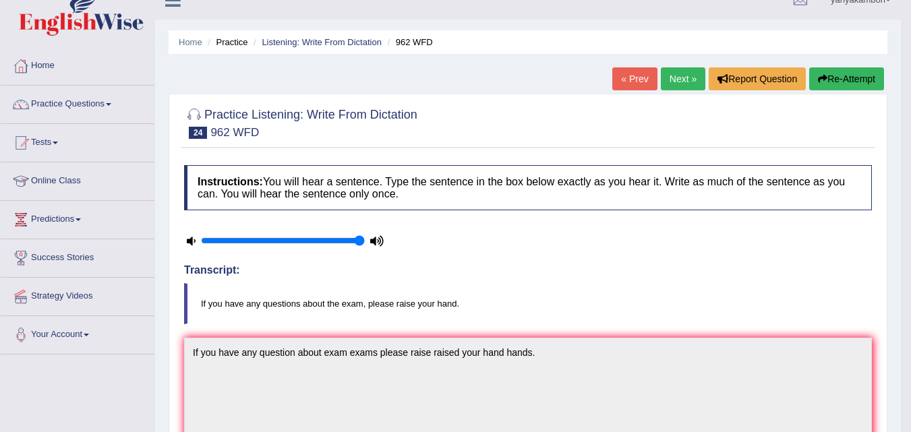
click at [671, 80] on link "Next »" at bounding box center [683, 78] width 44 height 23
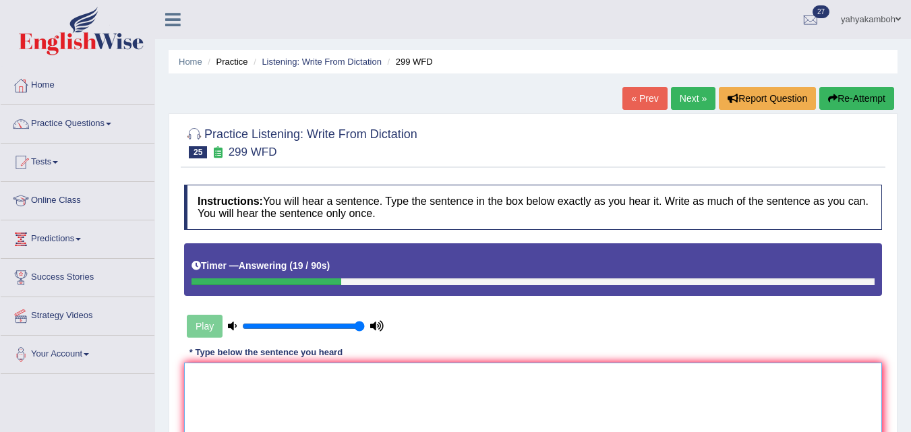
click at [380, 379] on textarea at bounding box center [533, 428] width 698 height 131
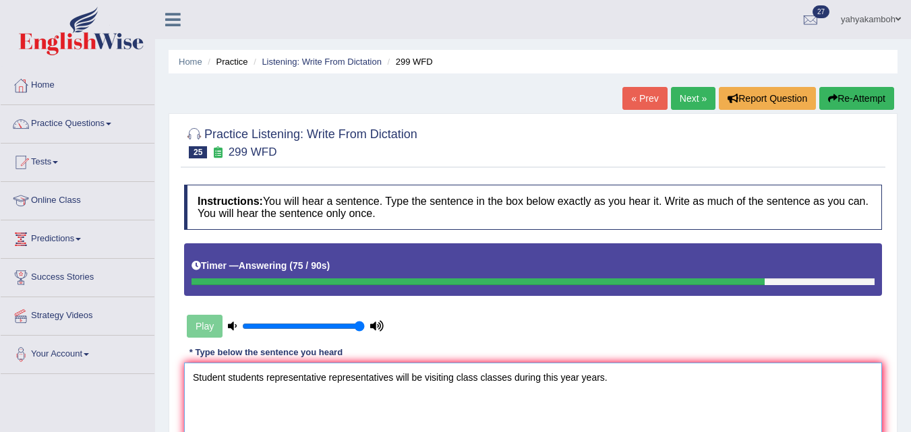
click at [561, 379] on textarea "Student students representative representatives will be visiting class classes …" at bounding box center [533, 428] width 698 height 131
type textarea "Student students representative representatives will be visiting class classes …"
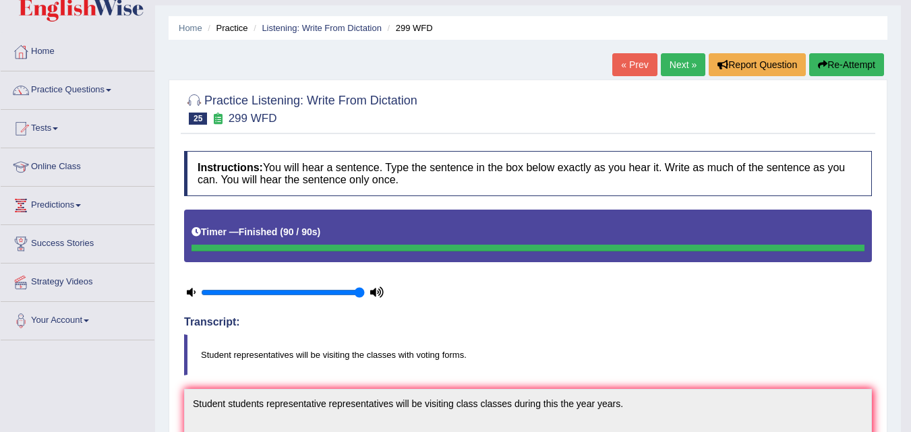
scroll to position [32, 0]
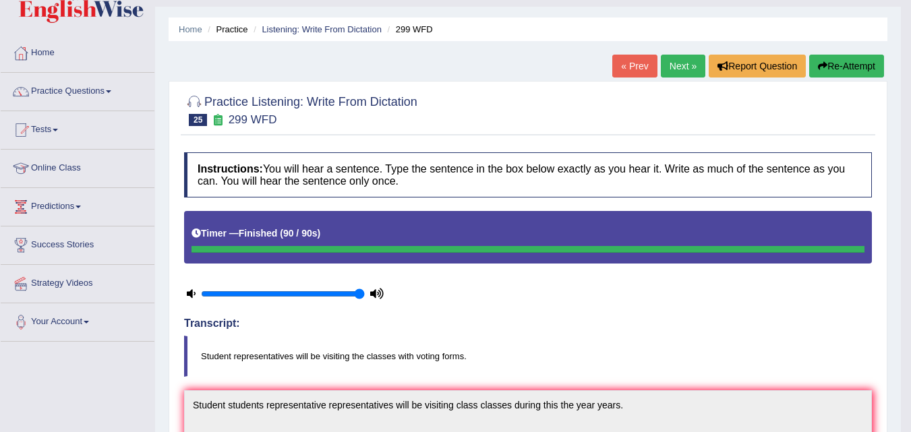
click at [830, 71] on button "Re-Attempt" at bounding box center [846, 66] width 75 height 23
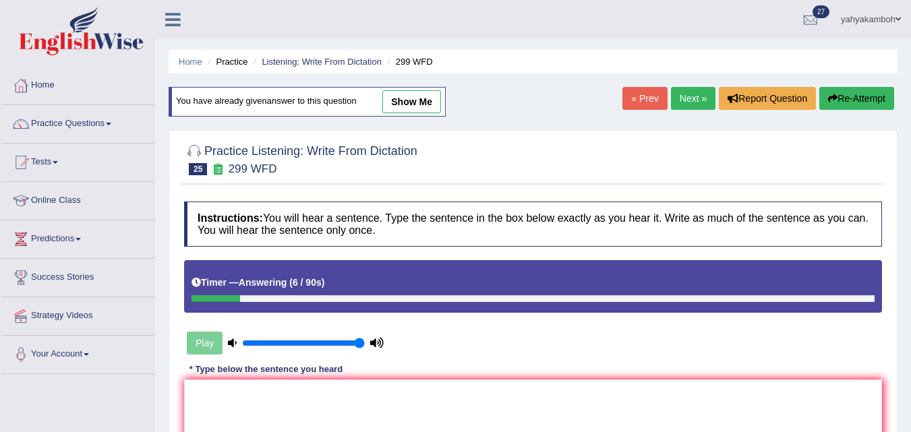
click at [692, 96] on link "Next »" at bounding box center [693, 98] width 44 height 23
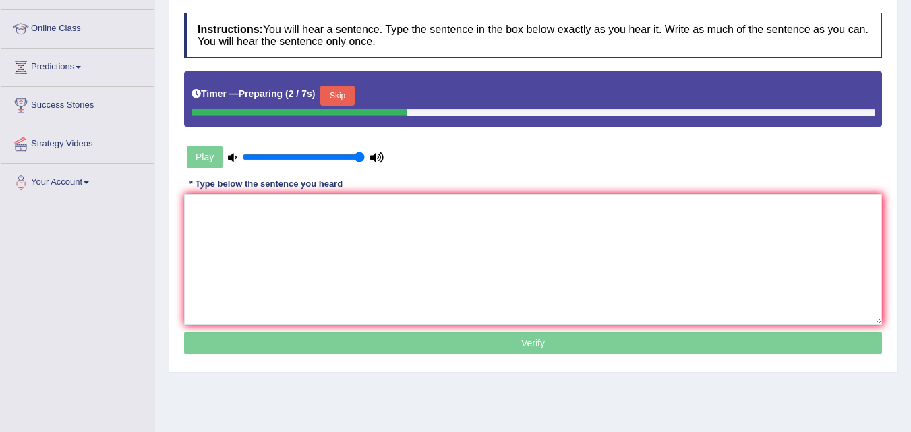
click at [910, 218] on html "Toggle navigation Home Practice Questions Speaking Practice Read Aloud Repeat S…" at bounding box center [455, 44] width 911 height 432
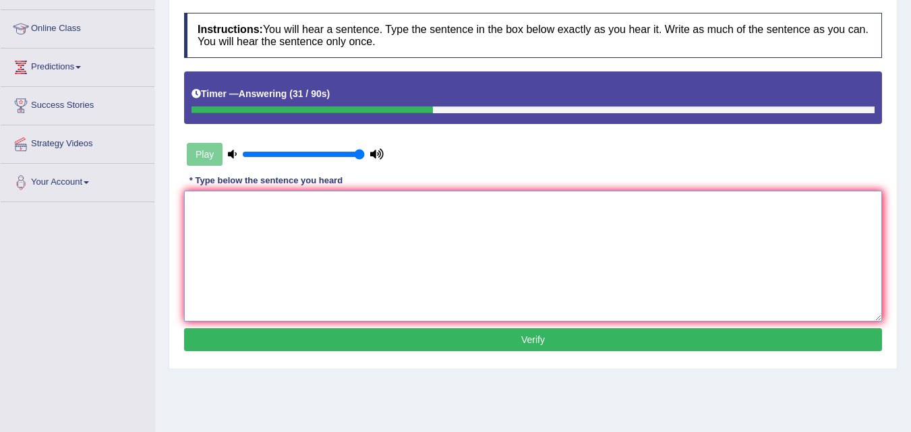
click at [504, 227] on textarea at bounding box center [533, 256] width 698 height 131
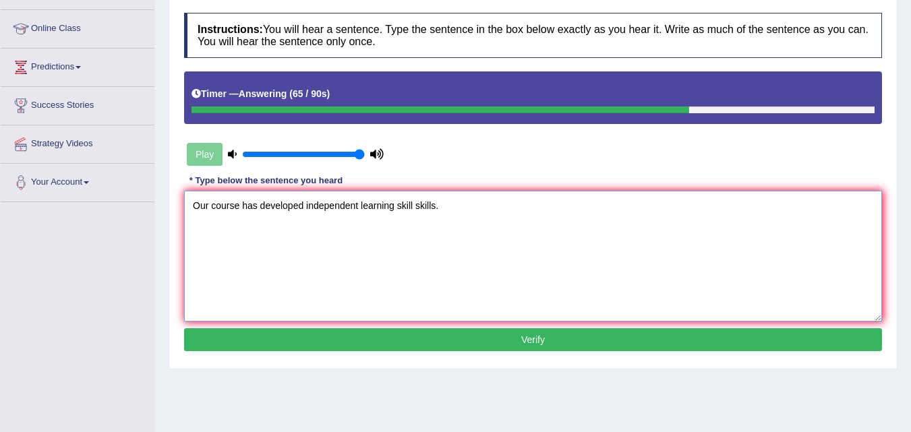
click at [362, 206] on textarea "Our course has developed independent learning skill skills." at bounding box center [533, 256] width 698 height 131
click at [305, 206] on textarea "Our course has developed independent the learning skill skills." at bounding box center [533, 256] width 698 height 131
click at [257, 206] on textarea "Our course has developeda independent the learning skill skills." at bounding box center [533, 256] width 698 height 131
click at [332, 204] on textarea "Our course has have developeda independent the learning skill skills." at bounding box center [533, 256] width 698 height 131
type textarea "Our course has have developeda independent the learning skill skills."
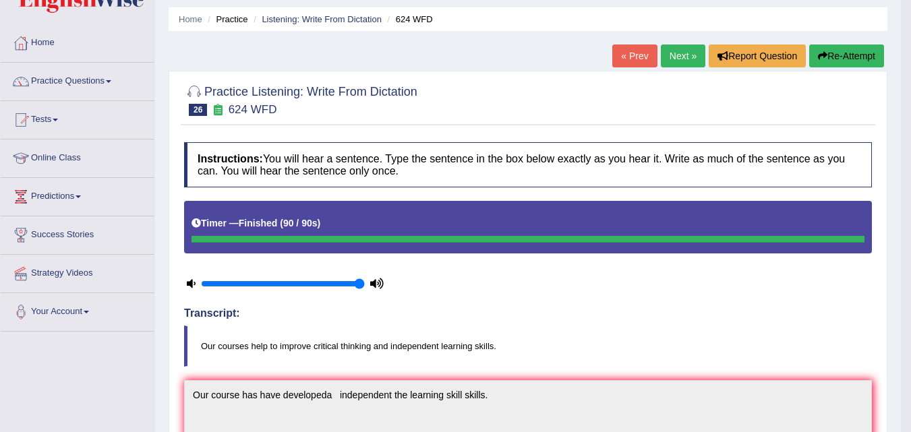
scroll to position [26, 0]
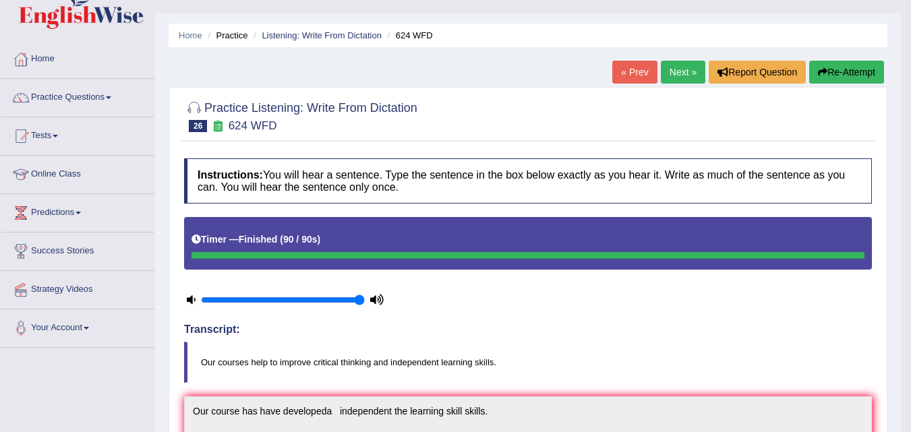
click at [683, 66] on link "Next »" at bounding box center [683, 72] width 44 height 23
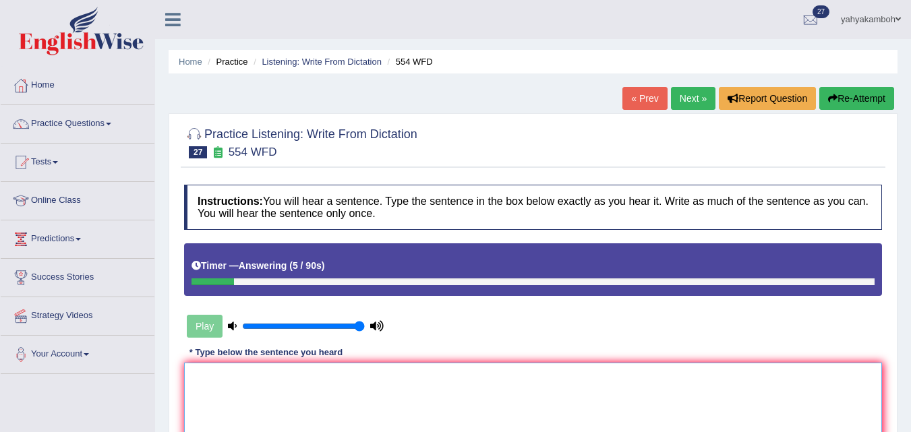
click at [428, 384] on textarea at bounding box center [533, 428] width 698 height 131
click at [227, 376] on textarea "We are able to work in a team." at bounding box center [533, 428] width 698 height 131
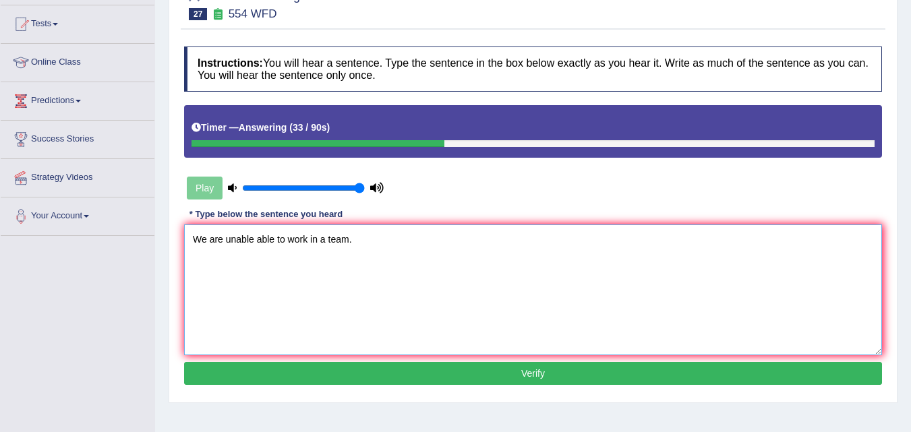
scroll to position [204, 0]
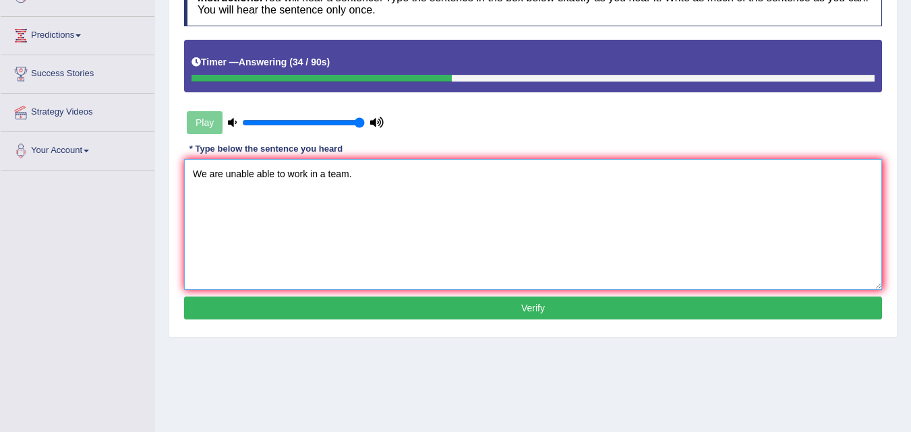
type textarea "We are unable able to work in a team."
click at [597, 301] on button "Verify" at bounding box center [533, 308] width 698 height 23
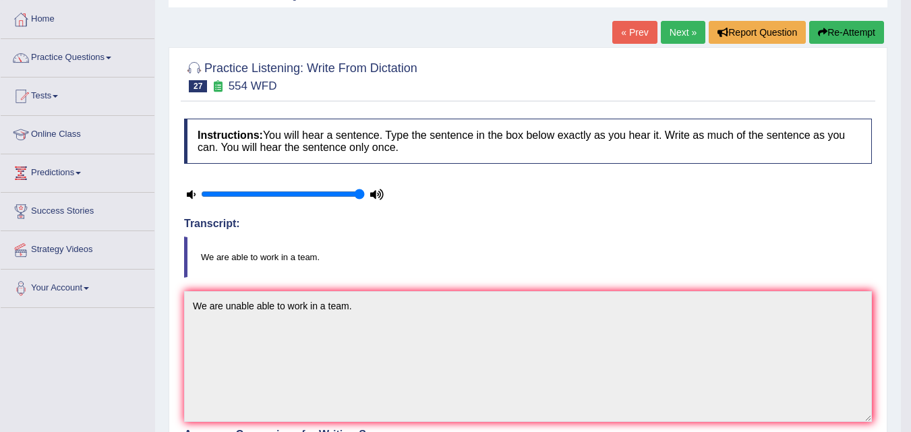
scroll to position [61, 0]
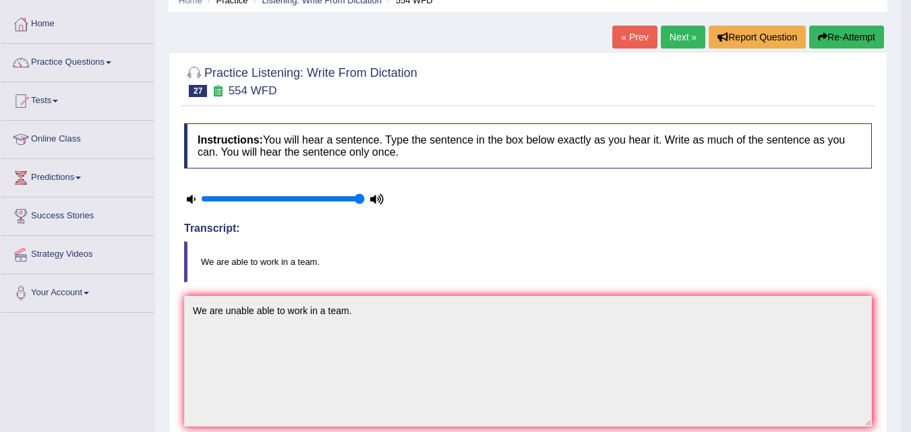
click at [676, 34] on link "Next »" at bounding box center [683, 37] width 44 height 23
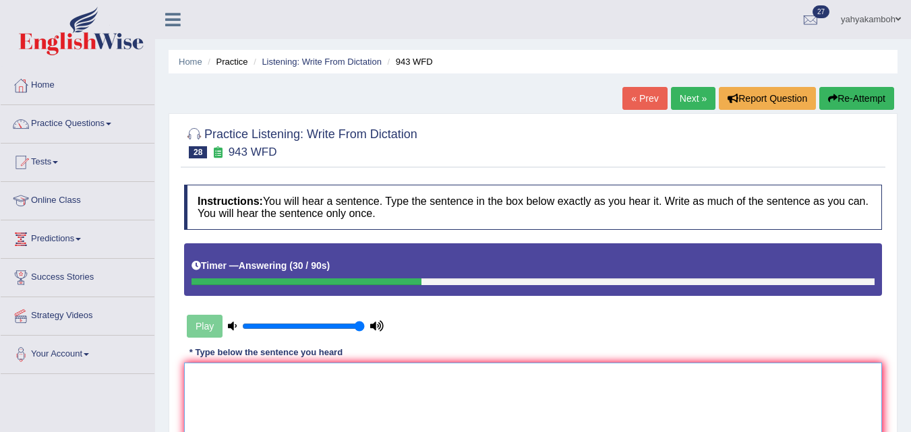
click at [310, 378] on textarea at bounding box center [533, 428] width 698 height 131
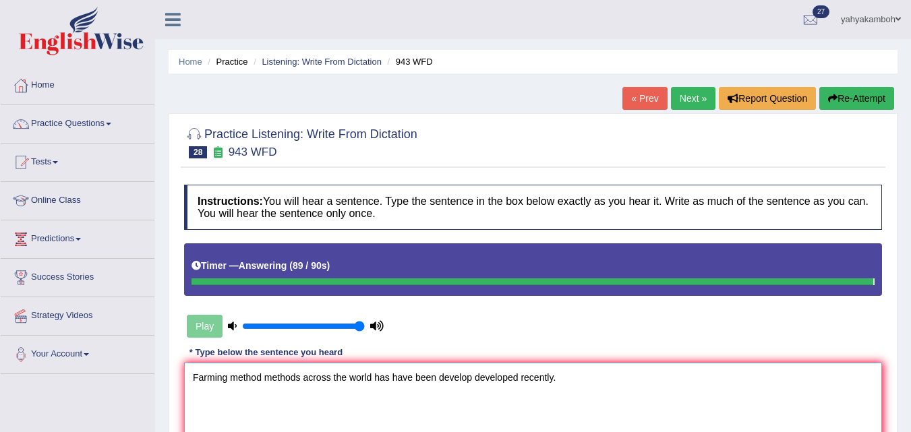
type textarea "Farming method methods across the world has have been develop developed recentl…"
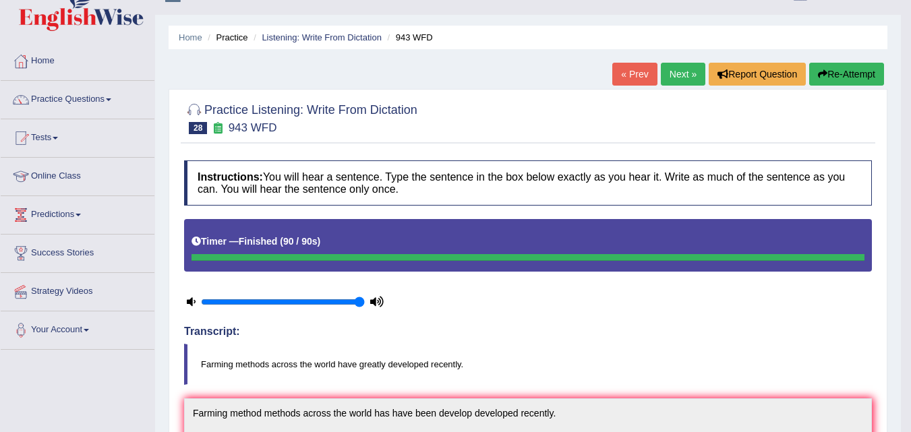
scroll to position [11, 0]
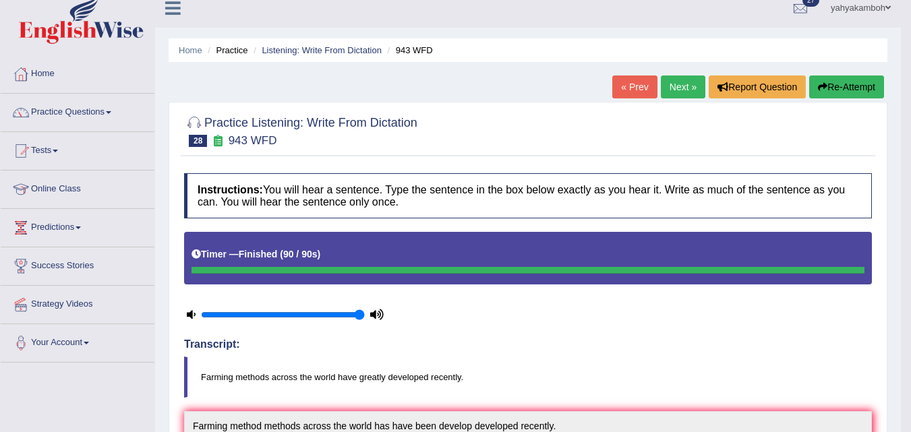
click at [671, 88] on link "Next »" at bounding box center [683, 86] width 44 height 23
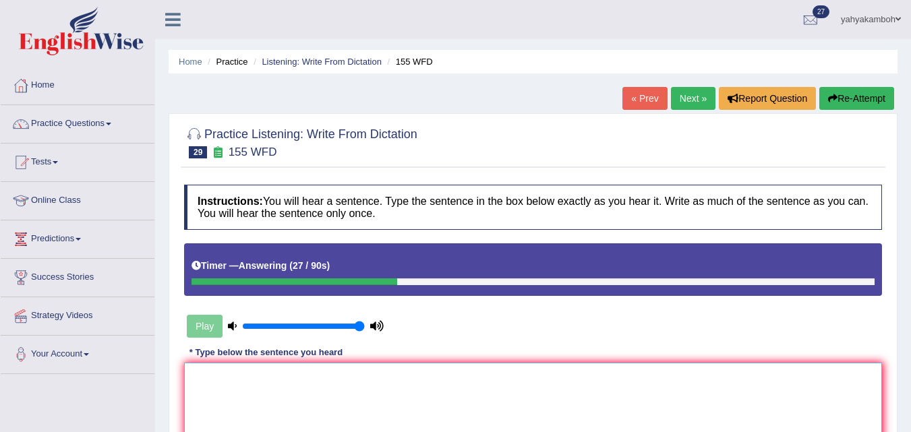
click at [390, 384] on textarea at bounding box center [533, 428] width 698 height 131
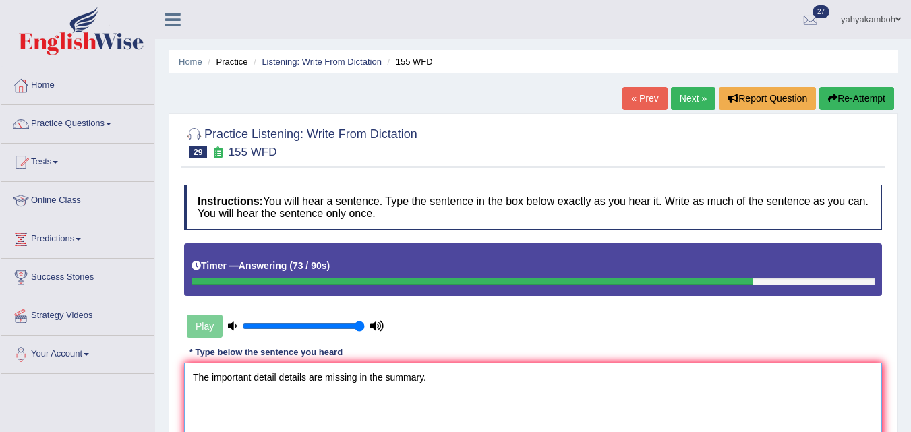
click at [305, 376] on textarea "The important detail details are missing in the summary." at bounding box center [533, 428] width 698 height 131
type textarea "The important detail details for the argument arduments are missing in the summ…"
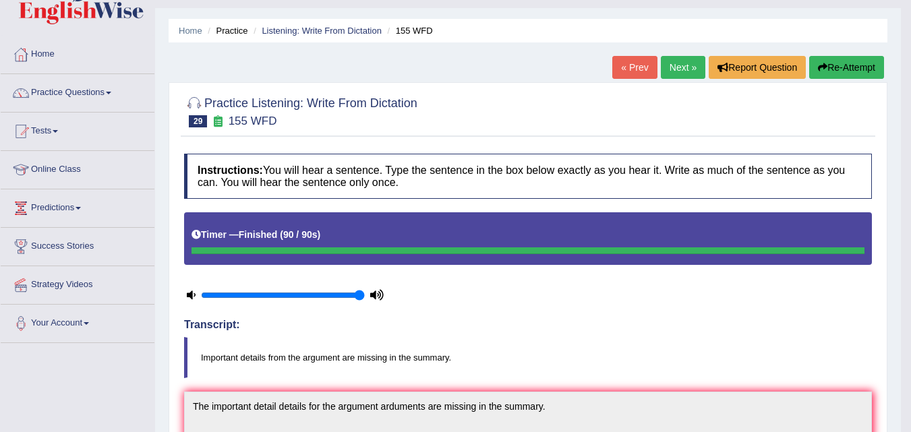
scroll to position [28, 0]
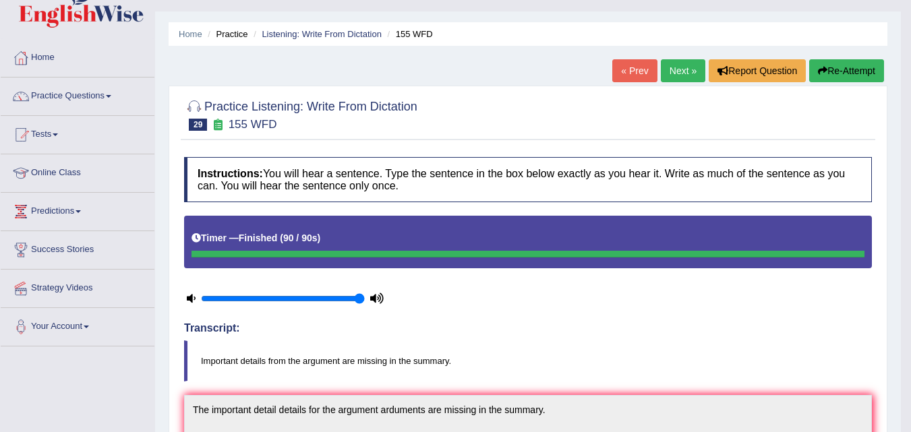
click at [685, 67] on link "Next »" at bounding box center [683, 70] width 44 height 23
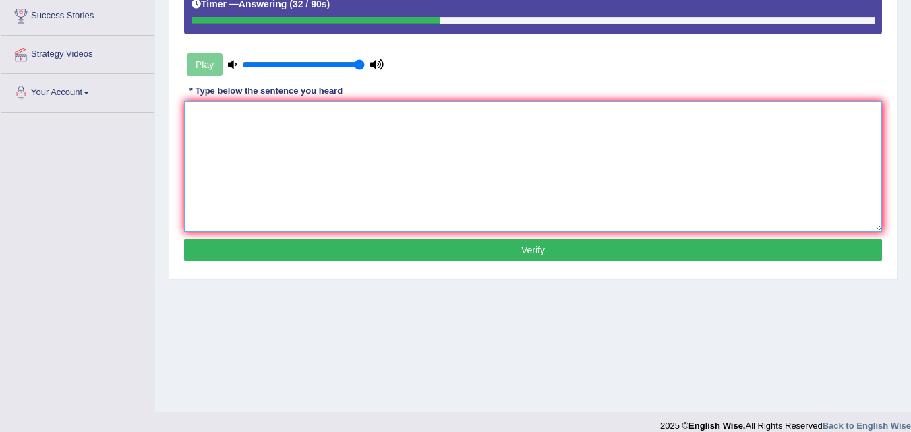
click at [369, 101] on textarea at bounding box center [533, 166] width 698 height 131
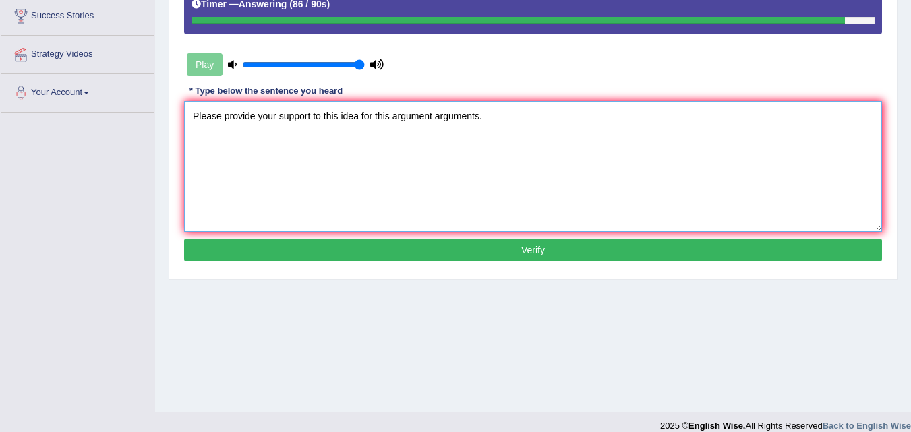
click at [373, 116] on textarea "Please provide your support to this idea for this argument arguments." at bounding box center [533, 166] width 698 height 131
type textarea "Please provide your support to this idea for of this argument arguments."
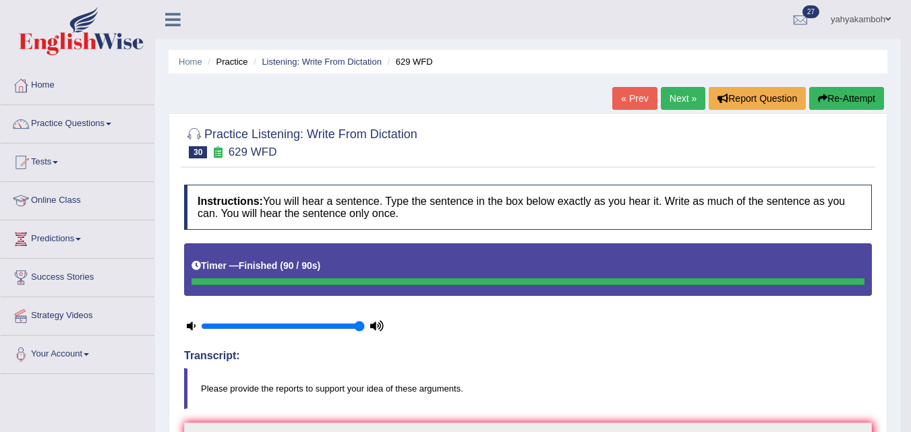
click at [671, 104] on link "Next »" at bounding box center [683, 98] width 44 height 23
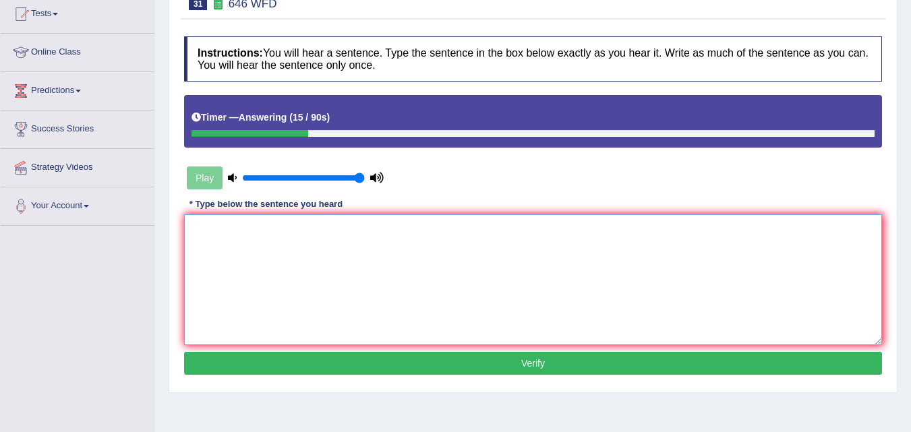
click at [449, 254] on textarea at bounding box center [533, 279] width 698 height 131
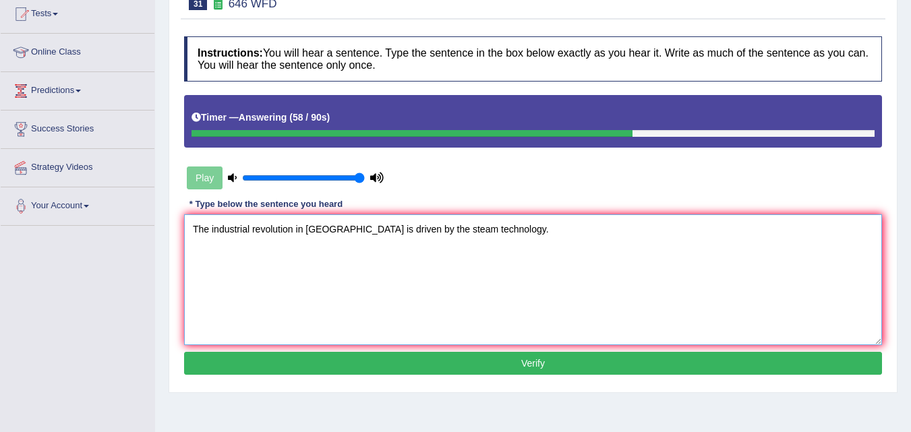
click at [304, 228] on textarea "The industrial revolution in [GEOGRAPHIC_DATA] is driven by the steam technolog…" at bounding box center [533, 279] width 698 height 131
click at [292, 228] on textarea "The industrial revolution in the [GEOGRAPHIC_DATA] is driven by the steam techn…" at bounding box center [533, 279] width 698 height 131
click at [251, 228] on textarea "The industrial revolution revolutions in the europe is driven by the steam tech…" at bounding box center [533, 279] width 698 height 131
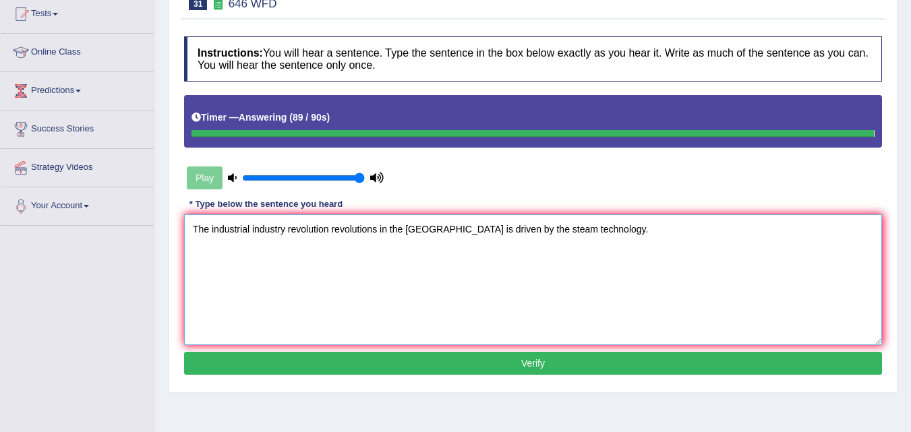
type textarea "The industrial industry revolution revolutions in the europe is driven by the s…"
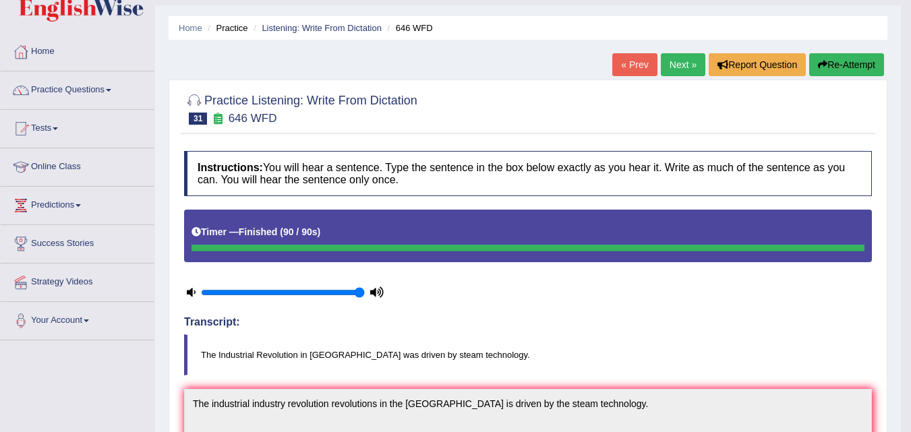
scroll to position [22, 0]
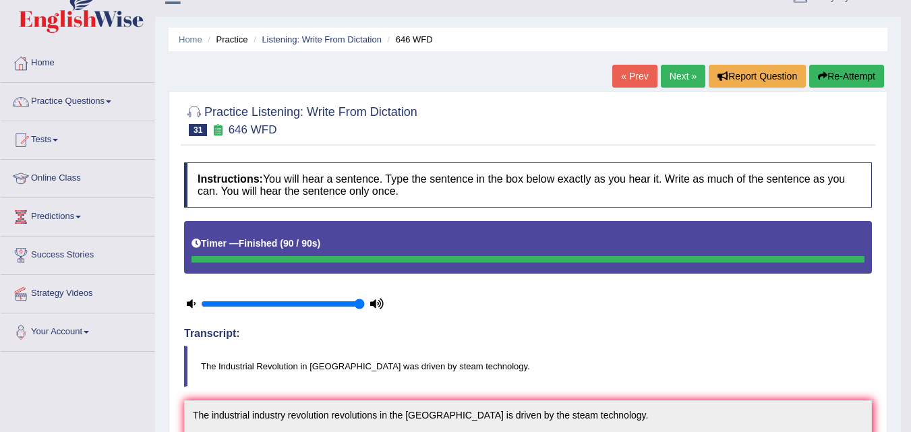
click at [681, 73] on link "Next »" at bounding box center [683, 76] width 44 height 23
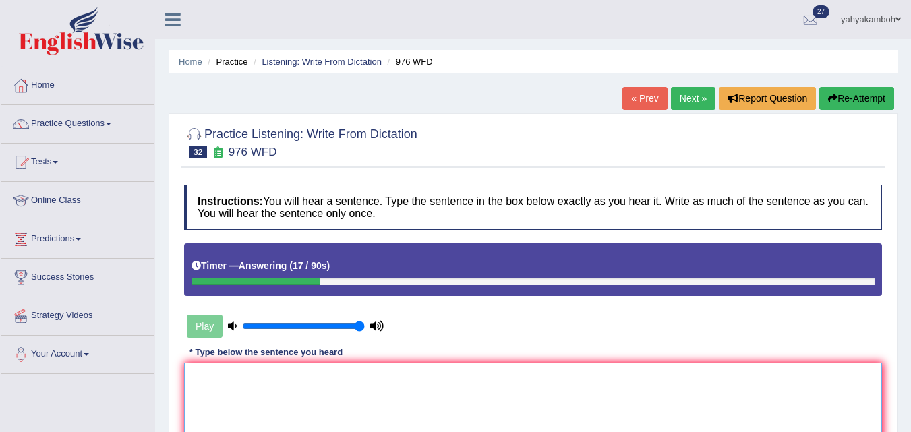
click at [340, 392] on textarea at bounding box center [533, 428] width 698 height 131
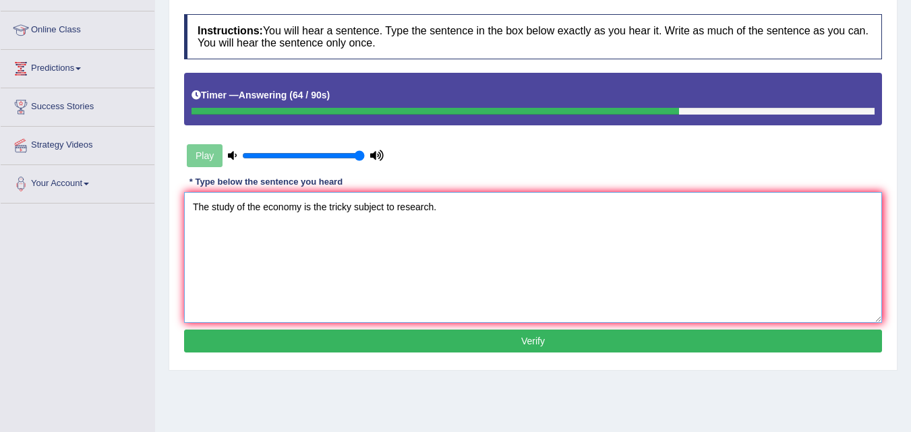
scroll to position [174, 0]
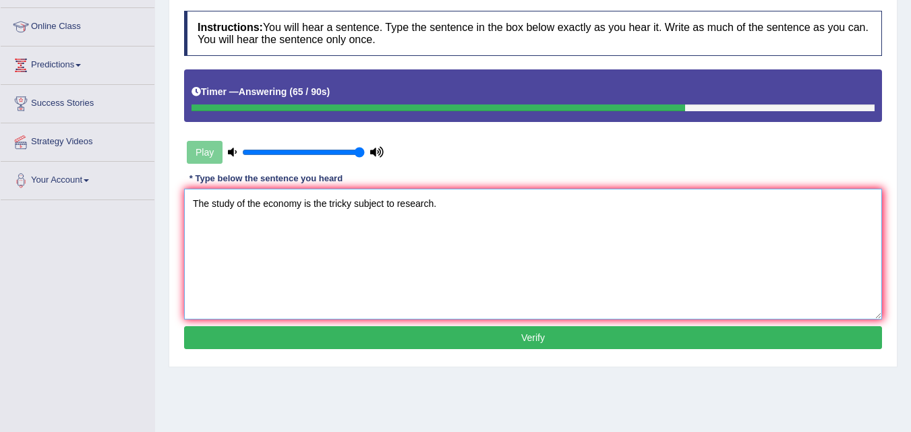
type textarea "The study of the economy is the tricky subject to research."
click at [534, 340] on button "Verify" at bounding box center [533, 337] width 698 height 23
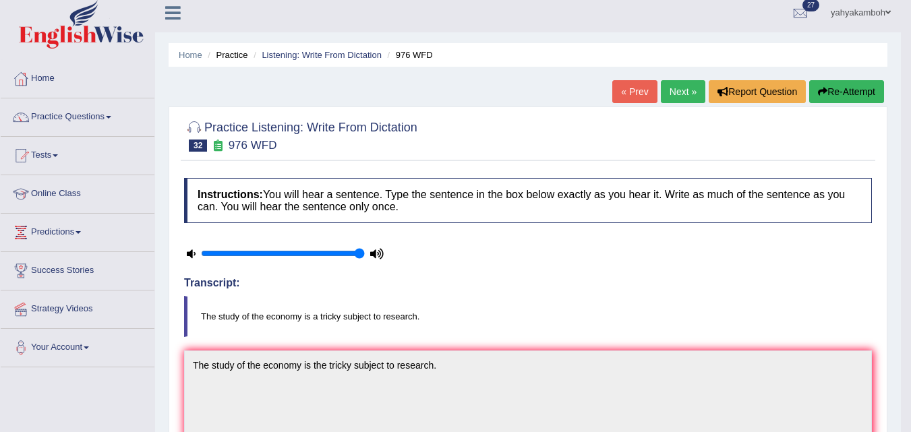
scroll to position [0, 0]
